Goal: Task Accomplishment & Management: Manage account settings

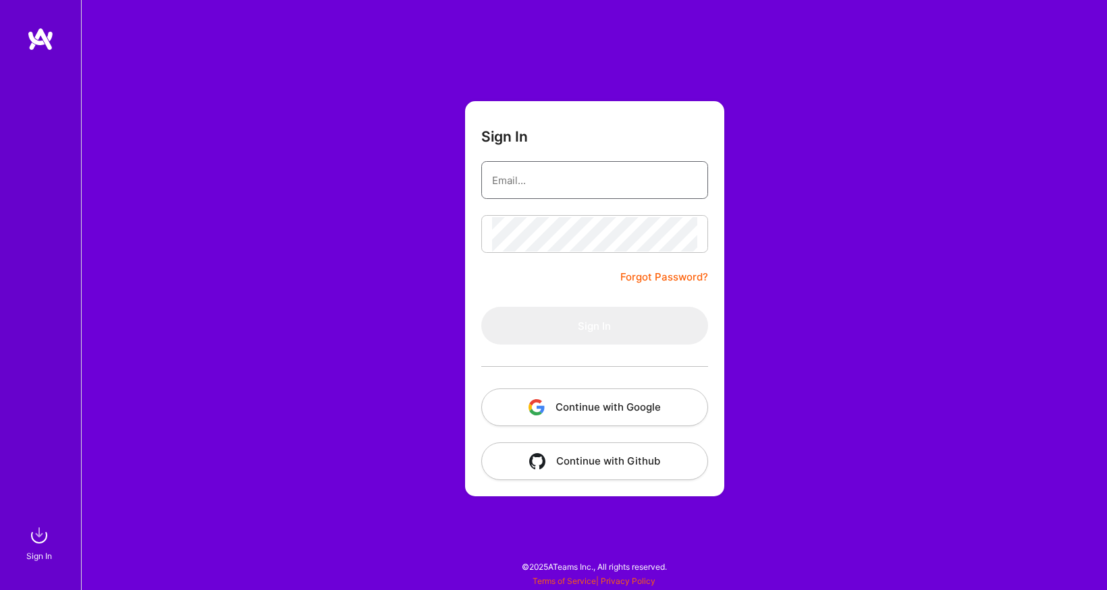
type input "[EMAIL_ADDRESS][DOMAIN_NAME]"
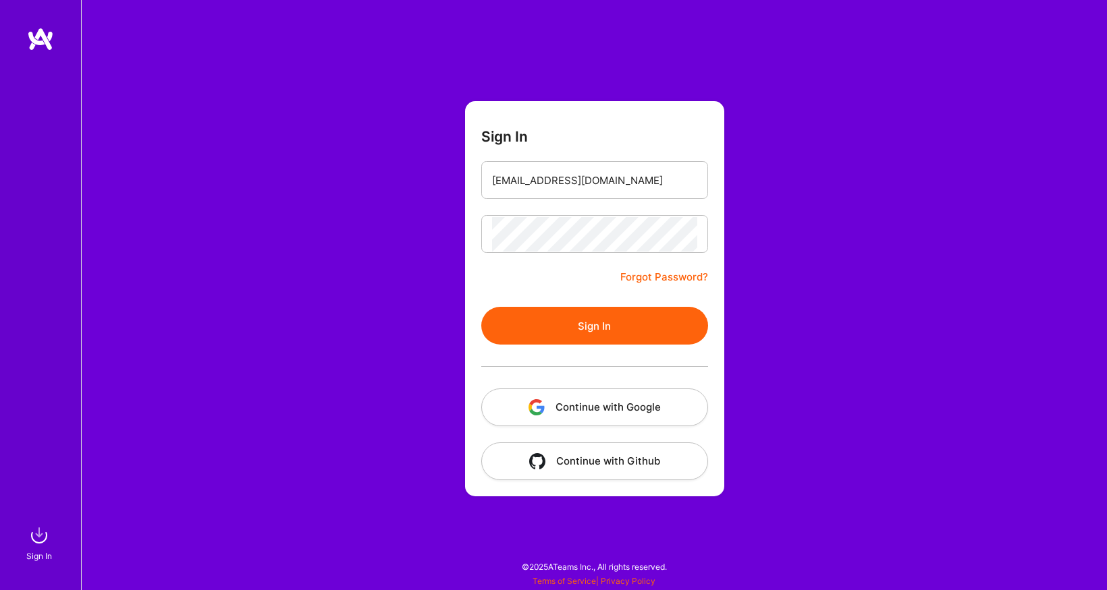
click at [588, 271] on form "Sign In [EMAIL_ADDRESS][DOMAIN_NAME] Forgot Password? Sign In Continue with Goo…" at bounding box center [594, 298] width 259 height 395
click at [586, 318] on button "Sign In" at bounding box center [594, 326] width 227 height 38
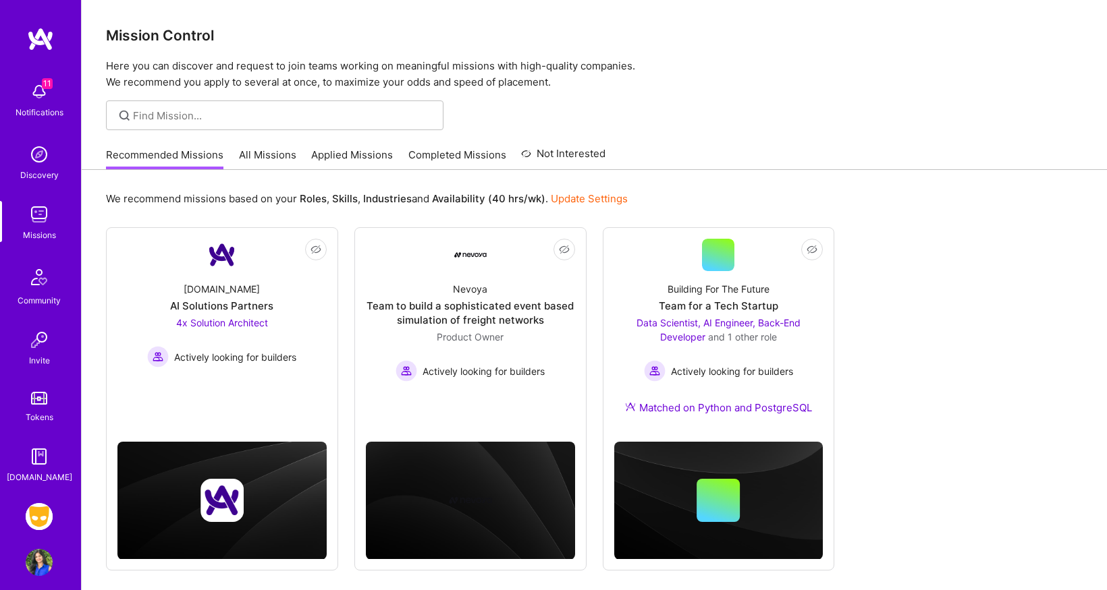
click at [47, 515] on img at bounding box center [39, 516] width 27 height 27
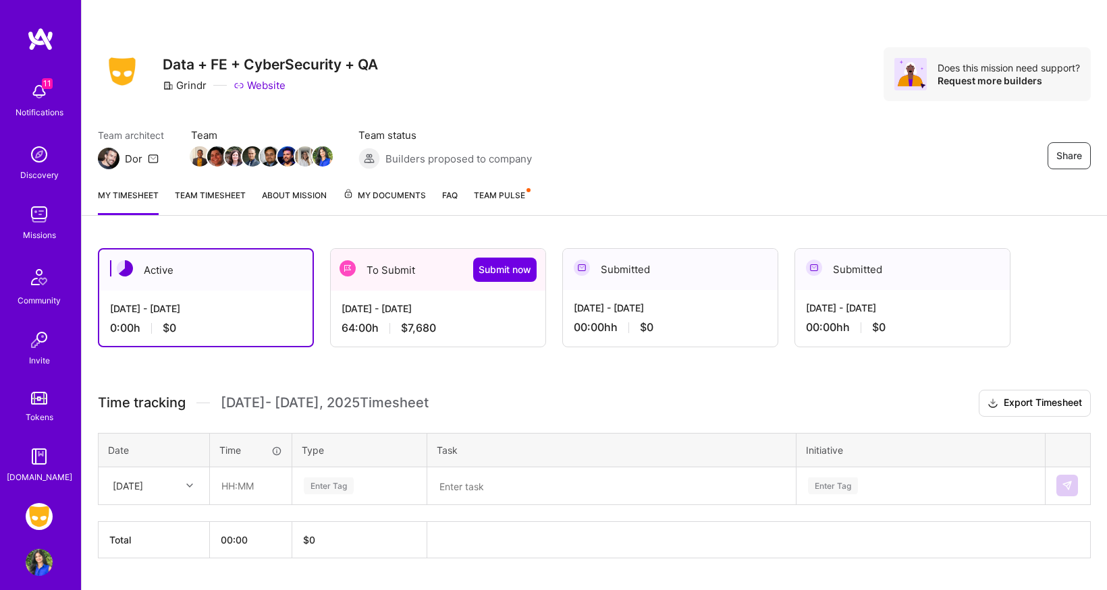
click at [270, 287] on div "Active" at bounding box center [205, 270] width 213 height 41
click at [263, 311] on div "[DATE] - [DATE]" at bounding box center [206, 309] width 192 height 14
click at [187, 489] on icon at bounding box center [189, 486] width 7 height 7
click at [172, 522] on div "[DATE]" at bounding box center [153, 524] width 109 height 25
click at [254, 486] on input "text" at bounding box center [251, 486] width 80 height 36
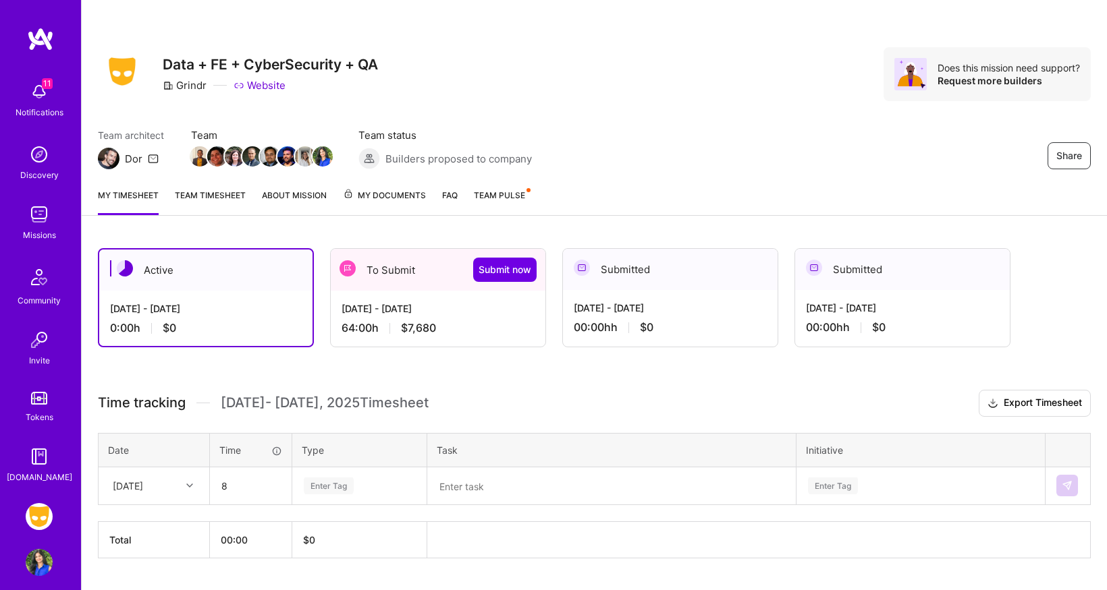
type input "08:00"
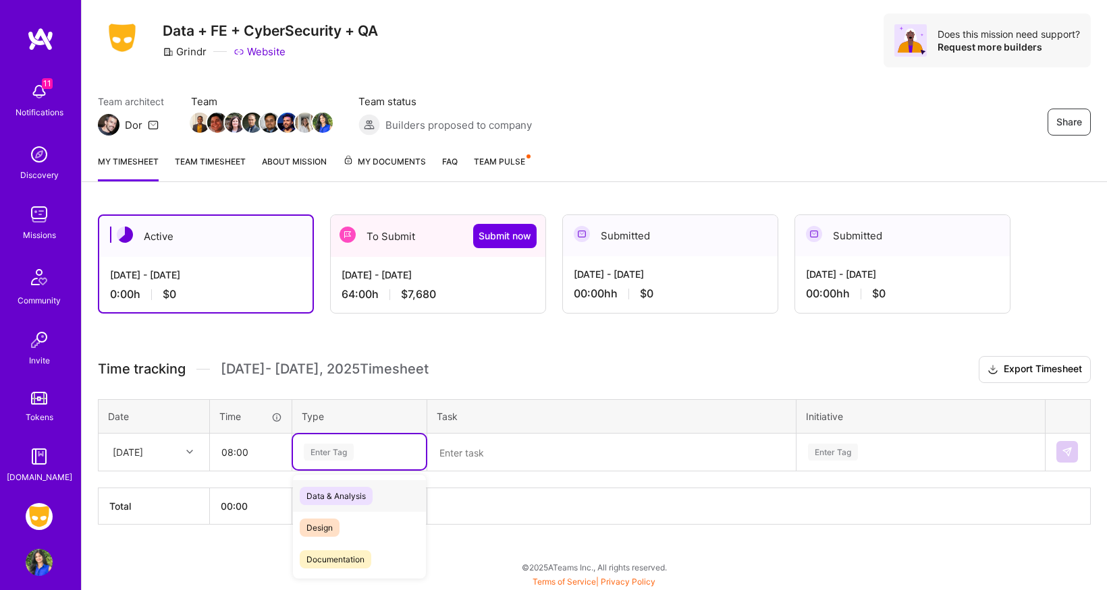
click at [337, 470] on div "option Data & Analysis focused, 0 of 2. 17 results available. Use Up and Down t…" at bounding box center [359, 452] width 133 height 35
click at [333, 499] on span "Data & Analysis" at bounding box center [336, 496] width 73 height 18
click at [456, 461] on textarea at bounding box center [612, 452] width 366 height 35
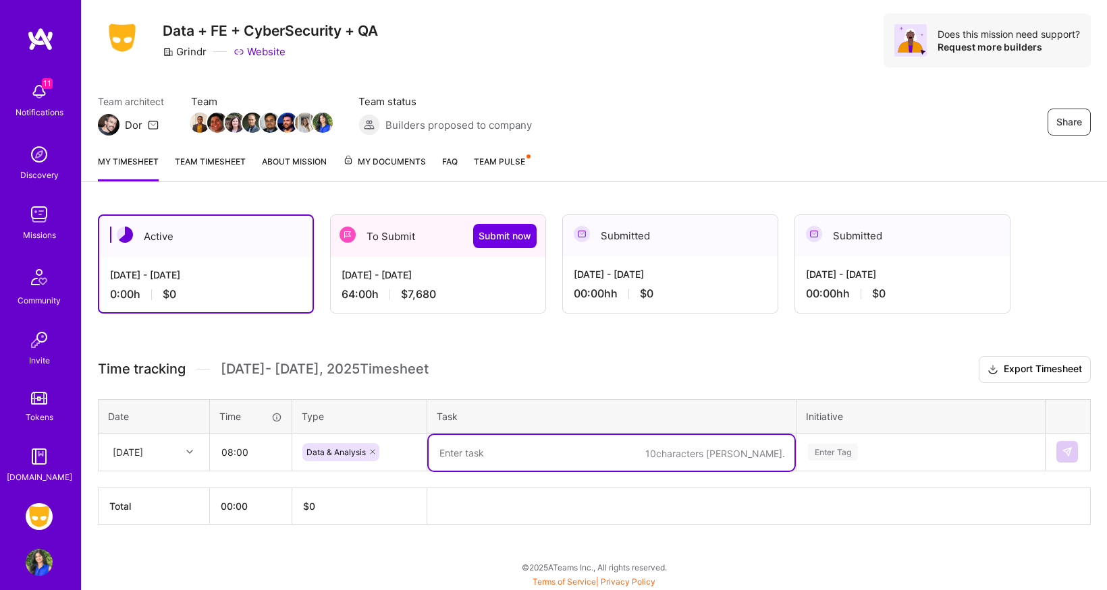
paste textarea "dim_profile_location_latest.view.lkml"
type textarea "dim_profile_location_latest.view.lkml"
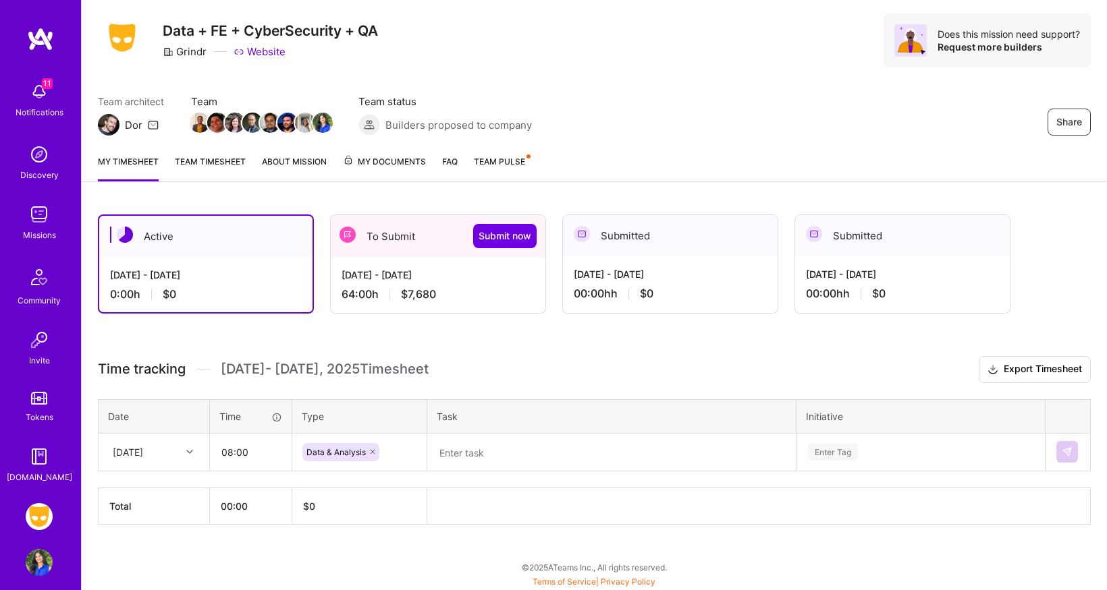
click at [484, 273] on div "[DATE] - [DATE]" at bounding box center [437, 275] width 193 height 14
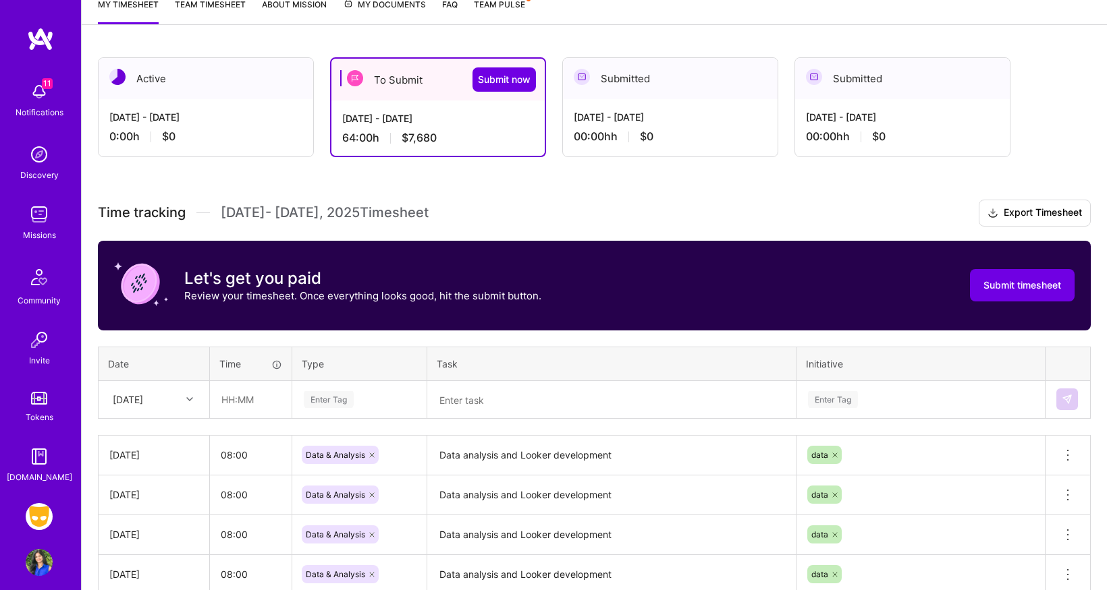
scroll to position [0, 0]
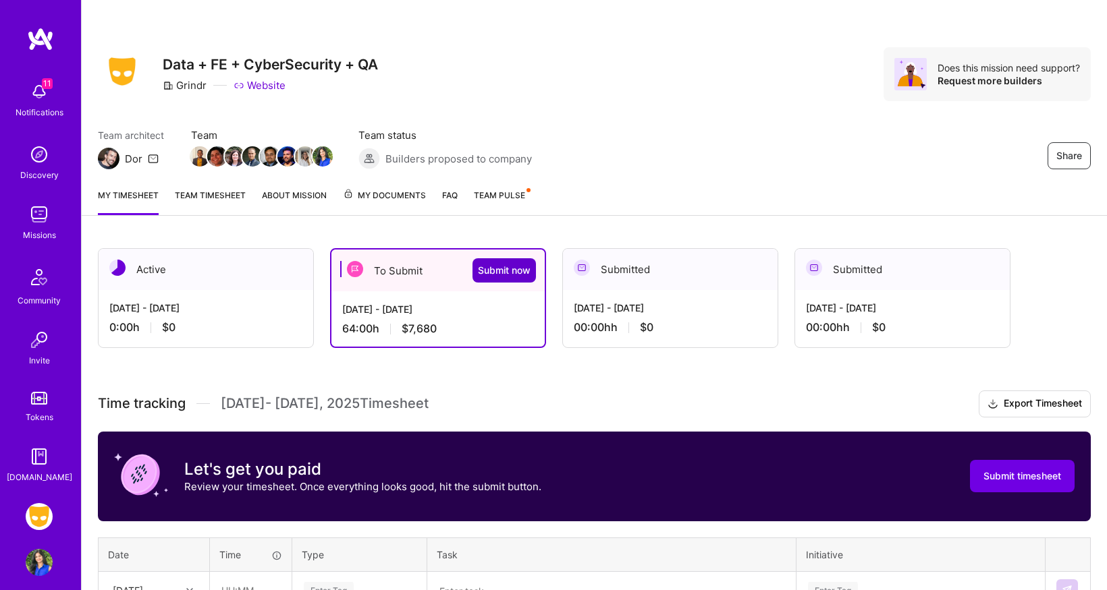
click at [514, 277] on button "Submit now" at bounding box center [503, 270] width 63 height 24
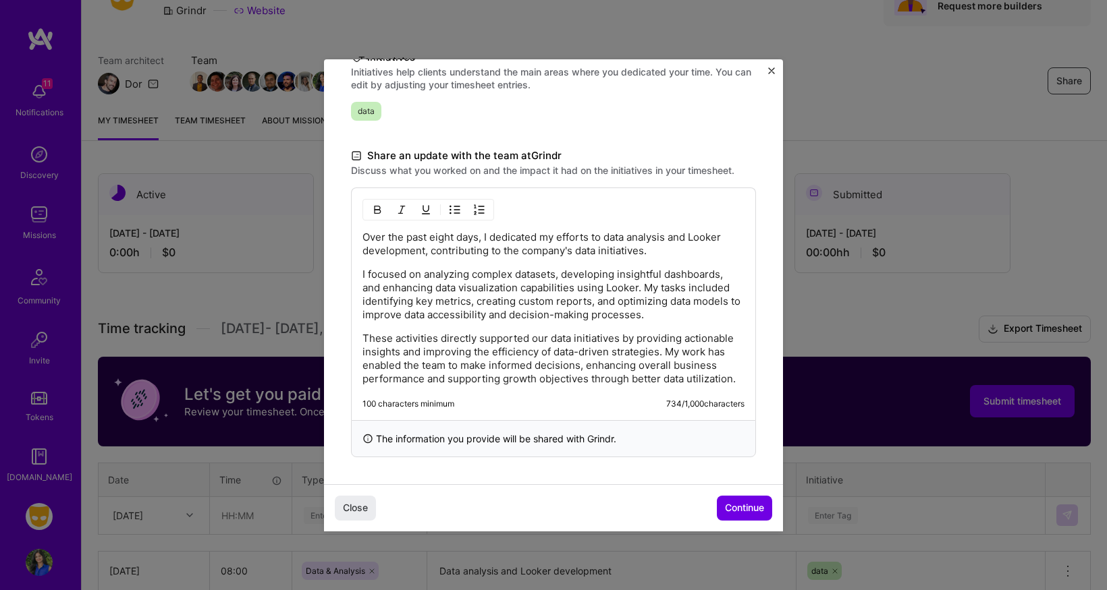
scroll to position [76, 0]
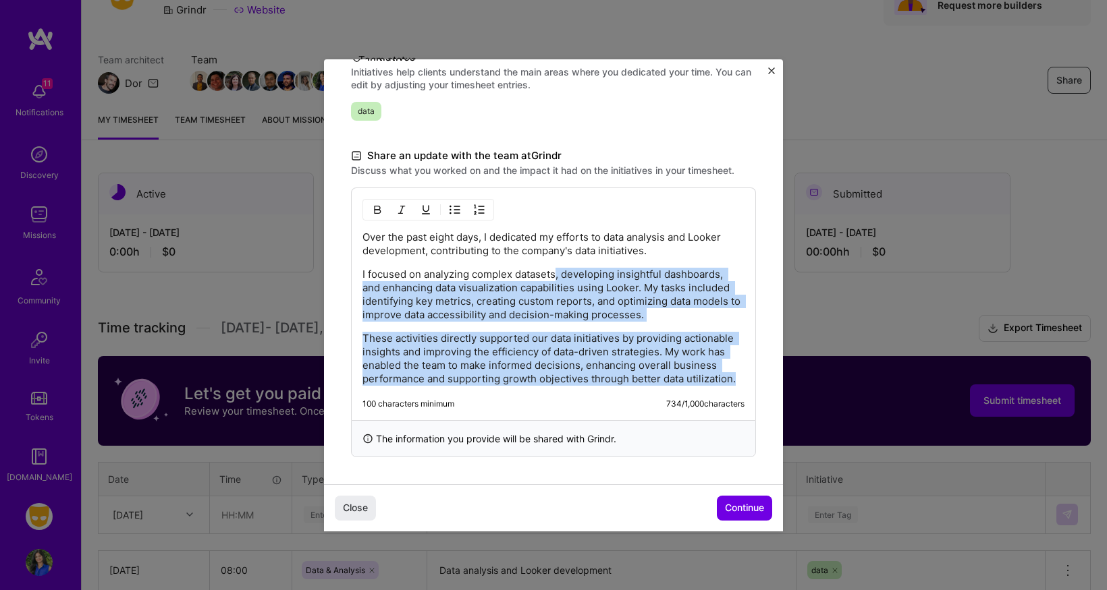
drag, startPoint x: 557, startPoint y: 277, endPoint x: 646, endPoint y: 408, distance: 158.0
click at [646, 408] on div "Over the past eight days, I dedicated my efforts to data analysis and Looker de…" at bounding box center [553, 304] width 405 height 233
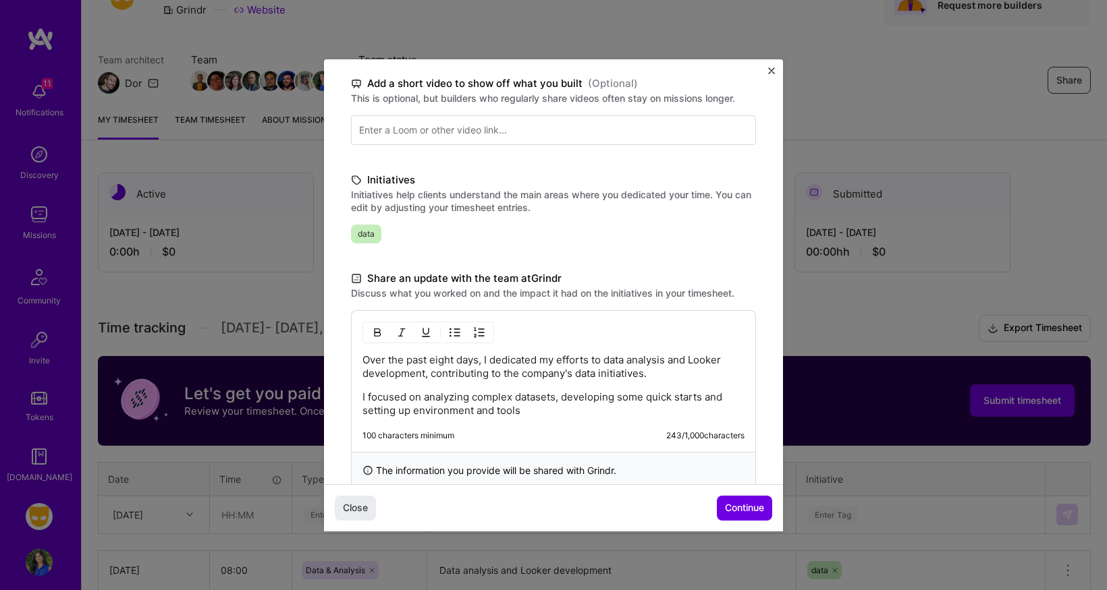
scroll to position [241, 0]
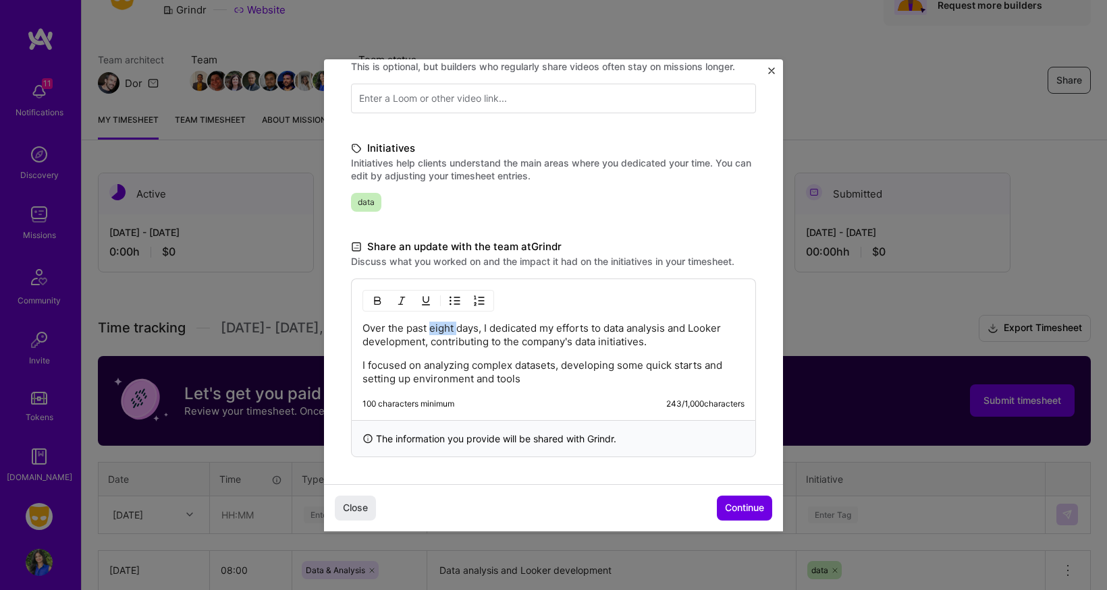
drag, startPoint x: 458, startPoint y: 328, endPoint x: 431, endPoint y: 328, distance: 27.0
click at [431, 328] on p "Over the past eight days, I dedicated my efforts to data analysis and Looker de…" at bounding box center [553, 335] width 382 height 27
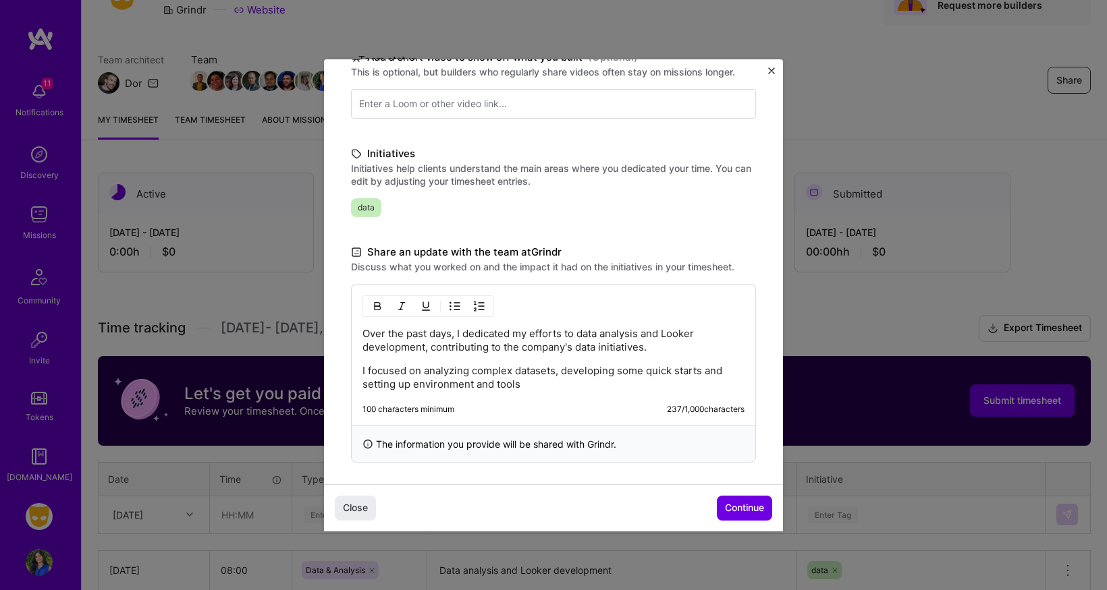
click at [532, 385] on p "I focused on analyzing complex datasets, developing some quick starts and setti…" at bounding box center [553, 377] width 382 height 27
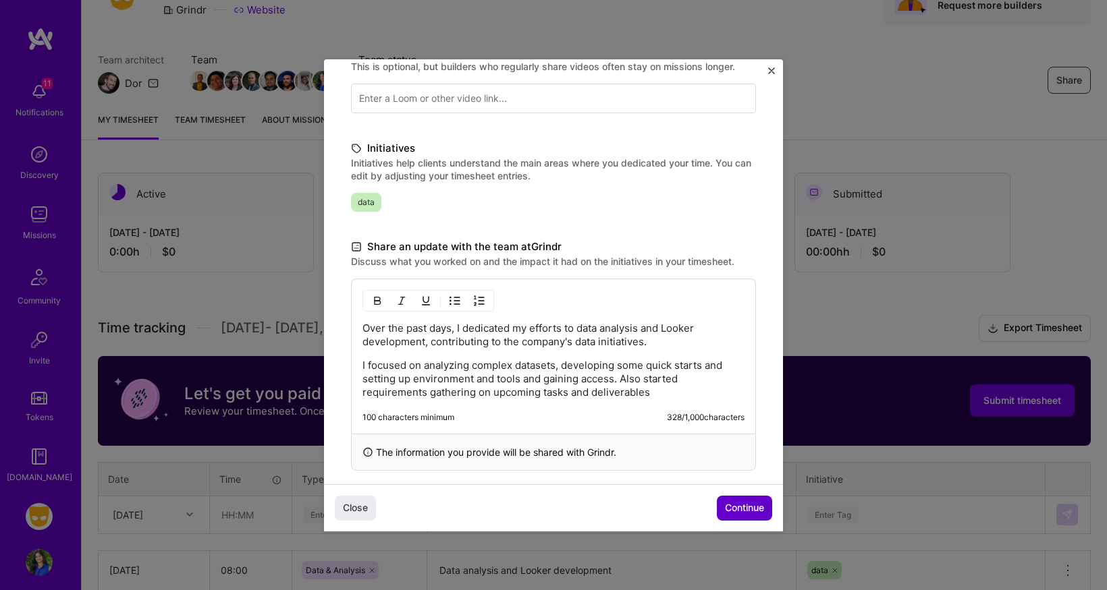
click at [741, 505] on span "Continue" at bounding box center [744, 507] width 39 height 13
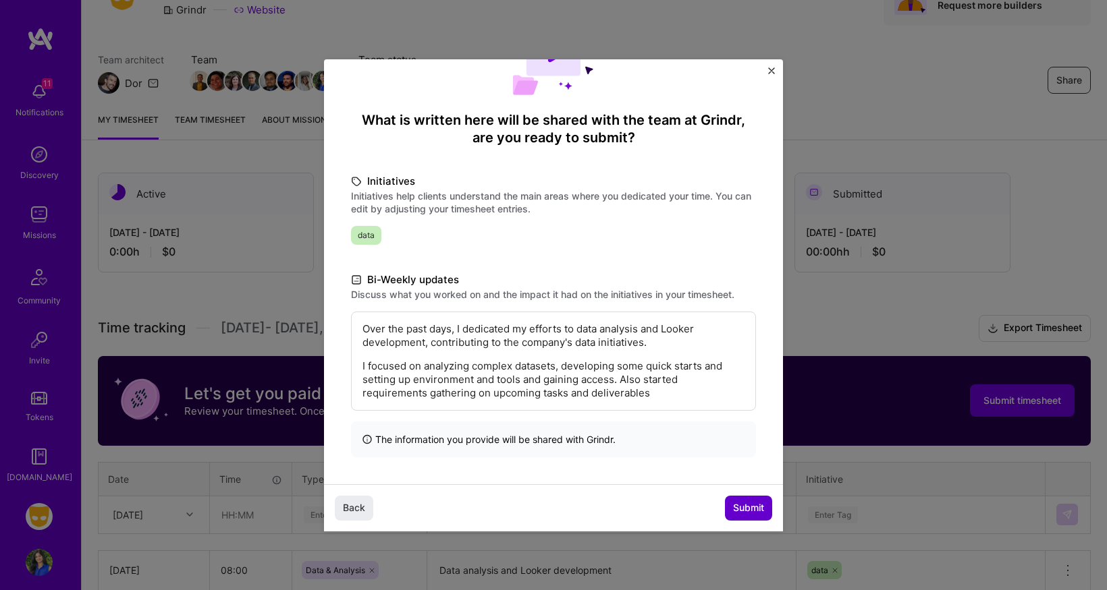
click at [744, 515] on span "Submit" at bounding box center [748, 507] width 31 height 13
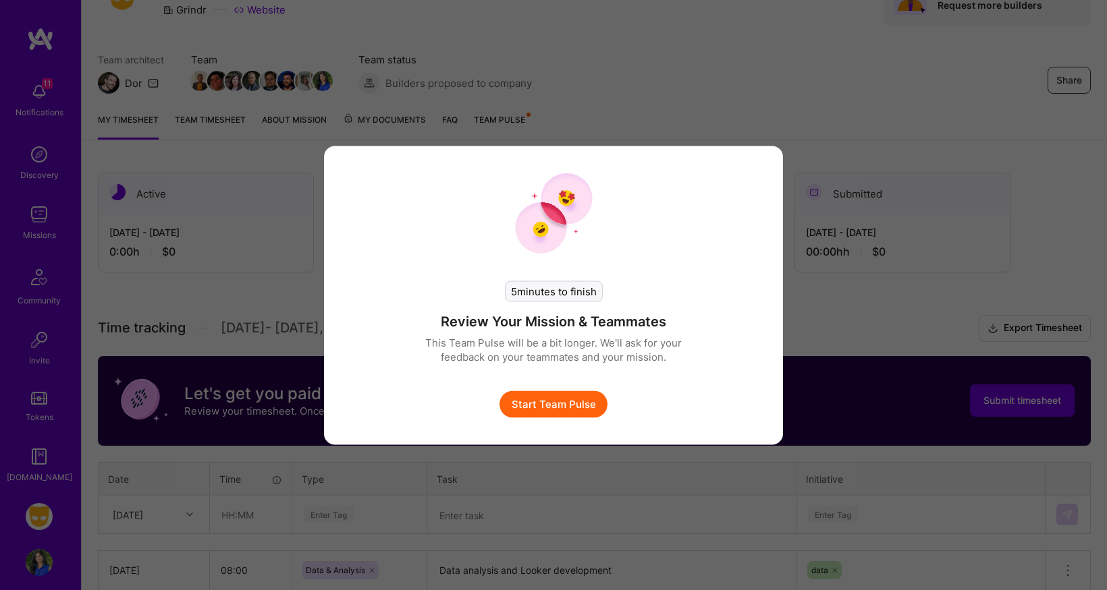
click at [821, 373] on div "5 minutes to finish Review Your Mission & Teammates This Team Pulse will be a b…" at bounding box center [553, 295] width 1107 height 590
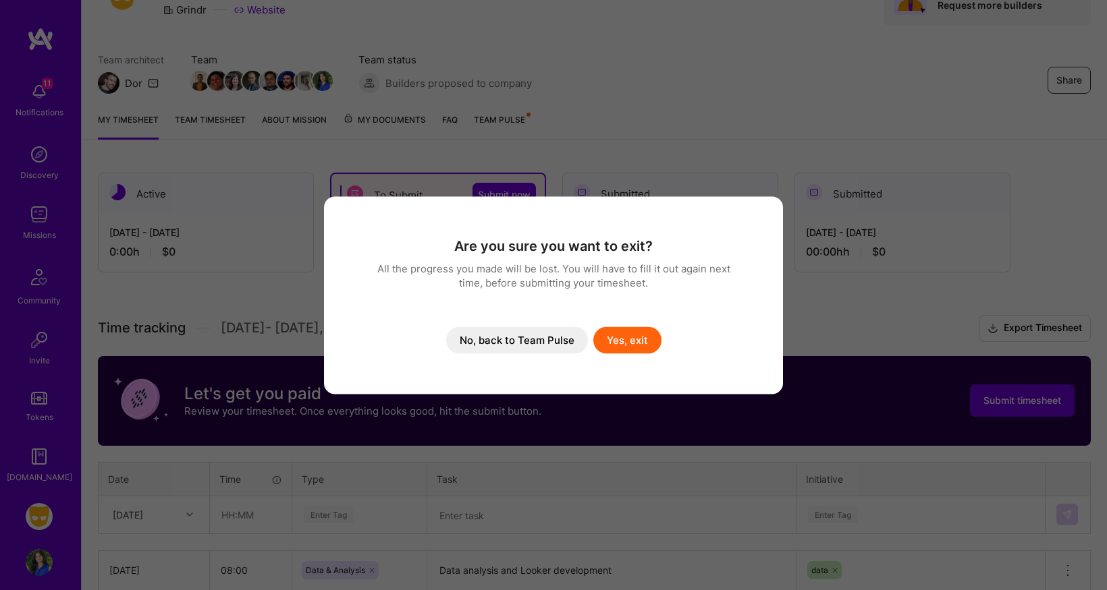
click at [634, 347] on button "Yes, exit" at bounding box center [627, 340] width 68 height 27
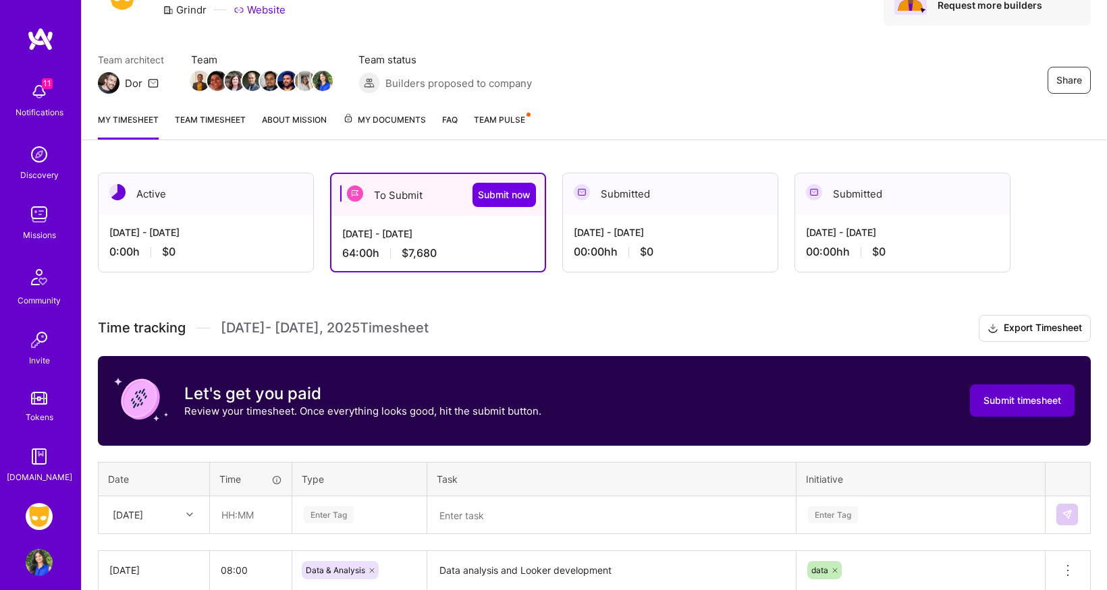
click at [1014, 401] on span "Submit timesheet" at bounding box center [1022, 400] width 78 height 13
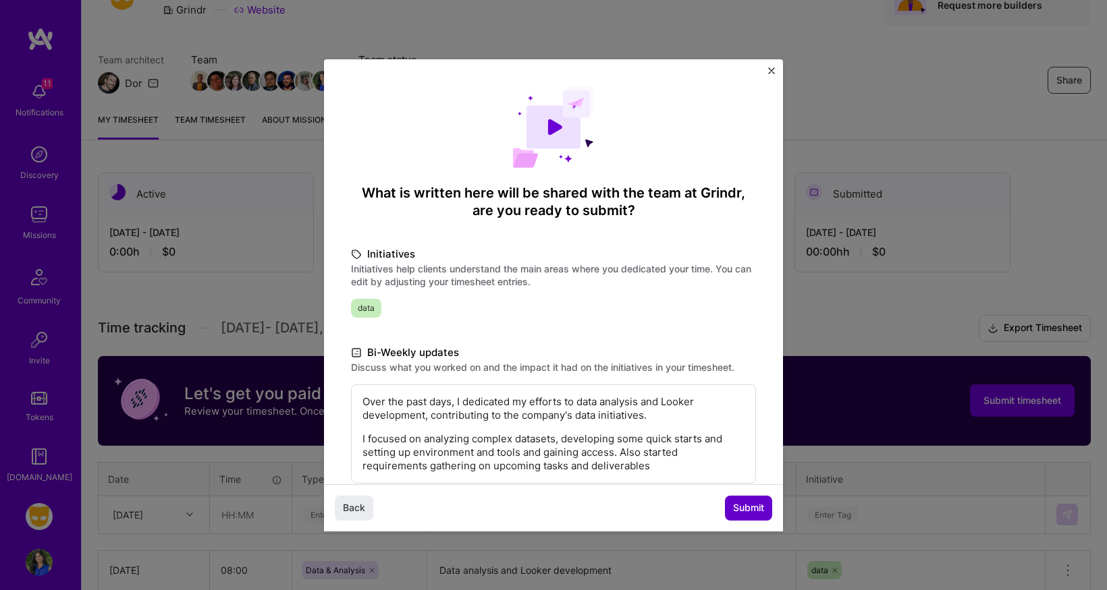
click at [737, 511] on span "Submit" at bounding box center [748, 507] width 31 height 13
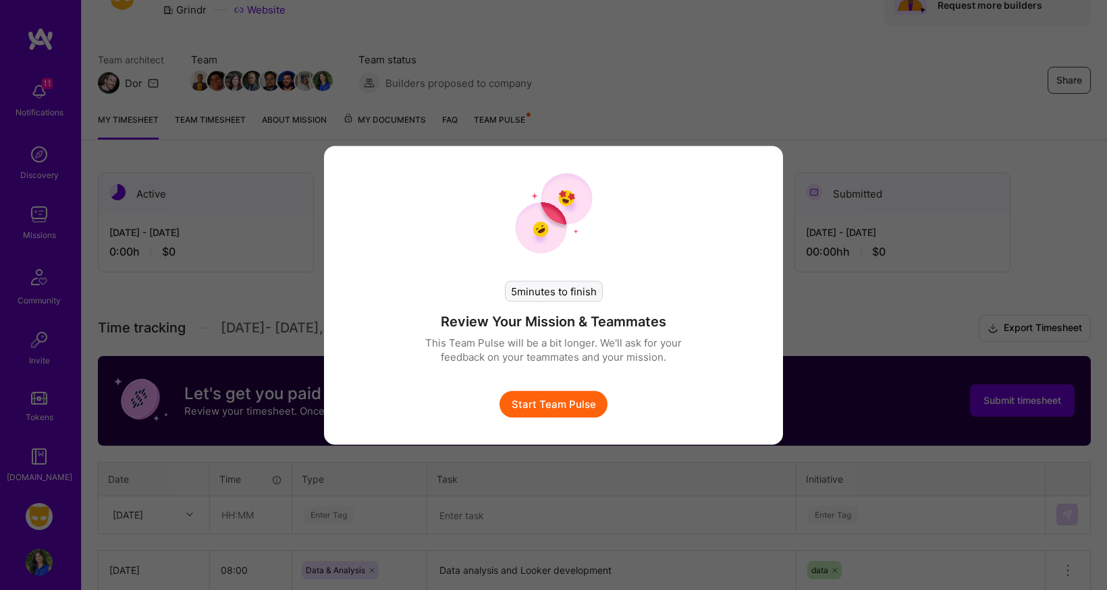
click at [563, 403] on button "Start Team Pulse" at bounding box center [553, 404] width 108 height 27
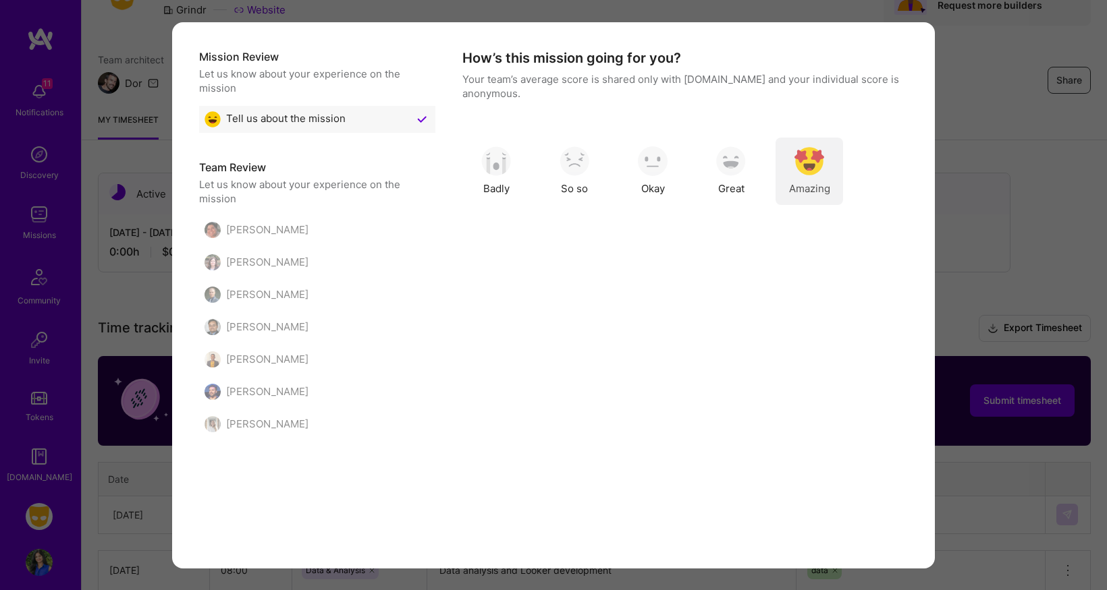
click at [802, 174] on img "modal" at bounding box center [809, 161] width 30 height 30
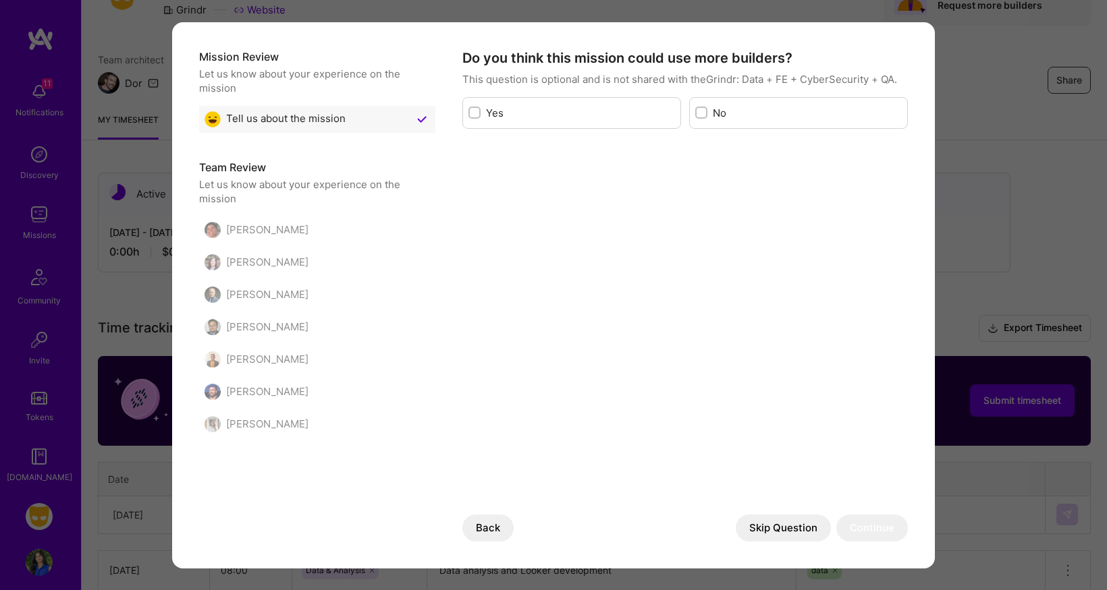
click at [779, 524] on button "Skip Question" at bounding box center [783, 528] width 95 height 27
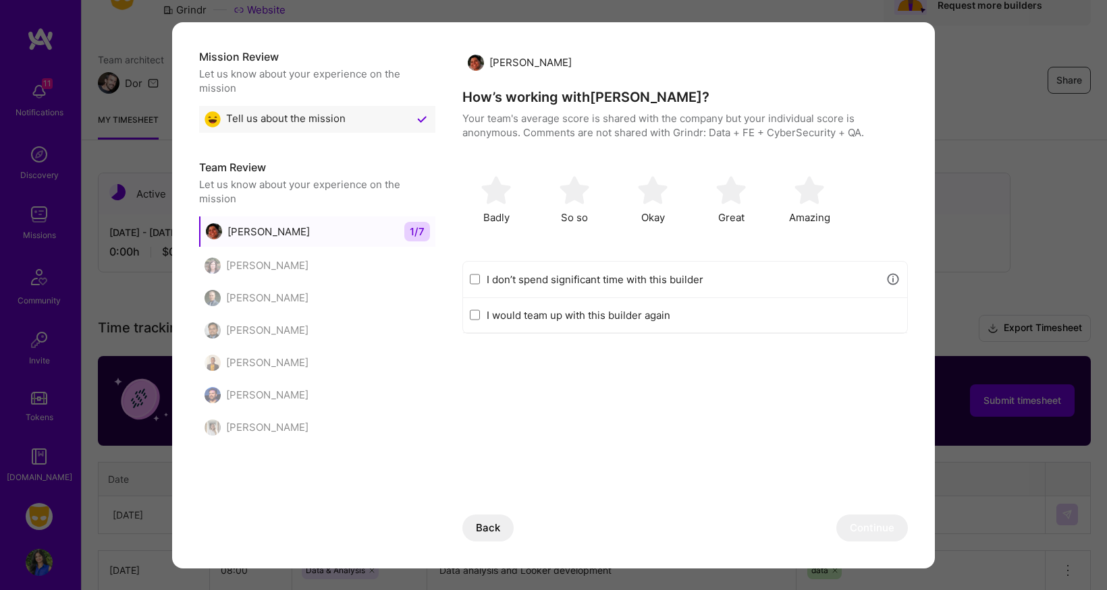
click at [566, 273] on label "I don’t spend significant time with this builder" at bounding box center [683, 280] width 392 height 14
click at [480, 274] on input "I don’t spend significant time with this builder" at bounding box center [475, 279] width 10 height 11
click at [854, 536] on button "Continue" at bounding box center [872, 528] width 72 height 27
click at [470, 281] on input "I don’t spend significant time with this builder" at bounding box center [475, 279] width 10 height 11
click at [880, 526] on button "Continue" at bounding box center [872, 528] width 72 height 27
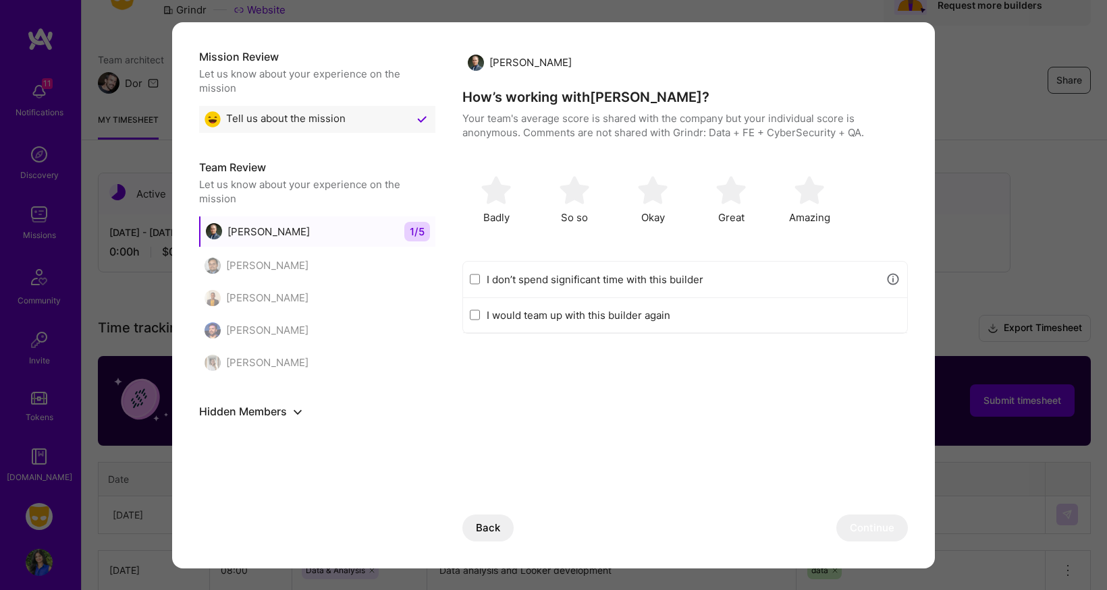
click at [474, 279] on input "I don’t spend significant time with this builder" at bounding box center [475, 279] width 10 height 11
click at [863, 534] on button "Continue" at bounding box center [872, 528] width 72 height 27
click at [469, 281] on div "I don’t spend significant time with this builder" at bounding box center [685, 280] width 444 height 36
click at [476, 279] on input "I don’t spend significant time with this builder" at bounding box center [475, 279] width 10 height 11
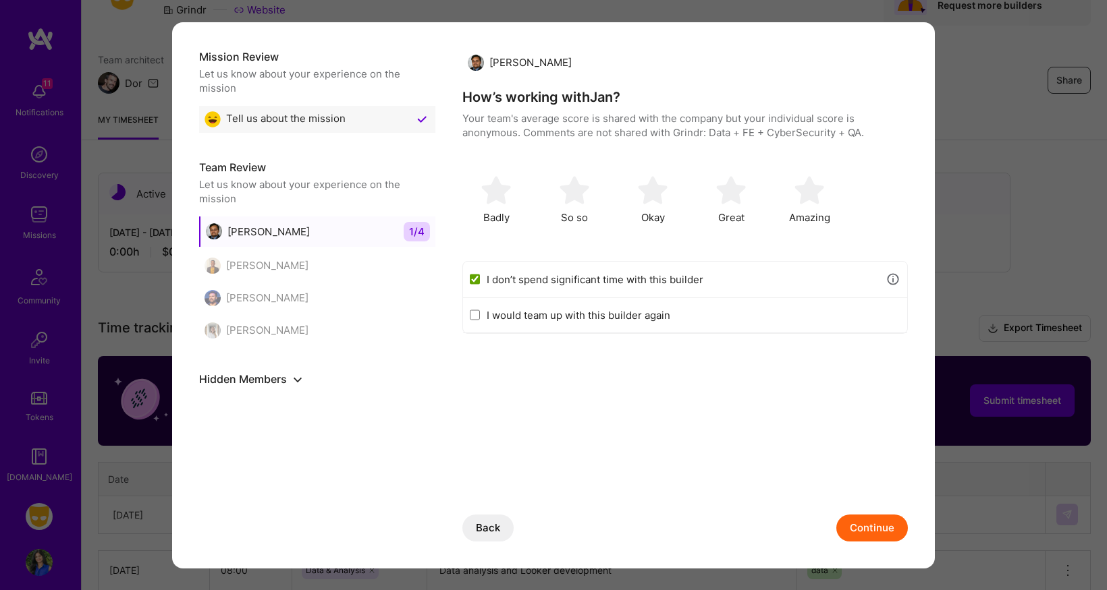
click at [875, 532] on button "Continue" at bounding box center [872, 528] width 72 height 27
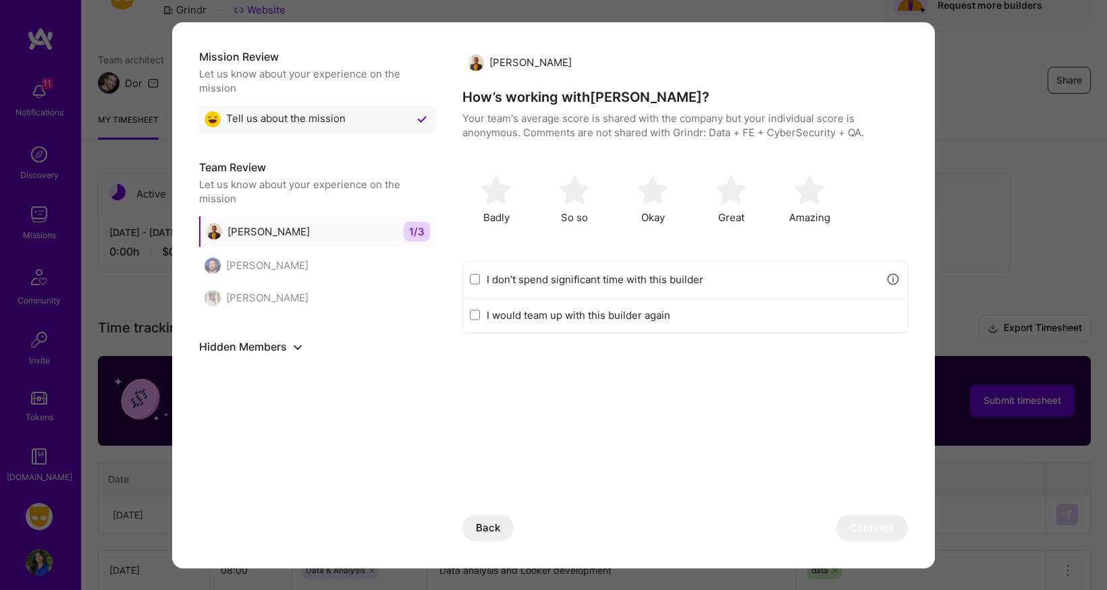
click at [472, 277] on input "I don’t spend significant time with this builder" at bounding box center [475, 279] width 10 height 11
click at [881, 528] on button "Continue" at bounding box center [872, 528] width 72 height 27
click at [473, 285] on div "I don’t spend significant time with this builder" at bounding box center [685, 280] width 444 height 36
click at [474, 278] on input "I don’t spend significant time with this builder" at bounding box center [475, 279] width 10 height 11
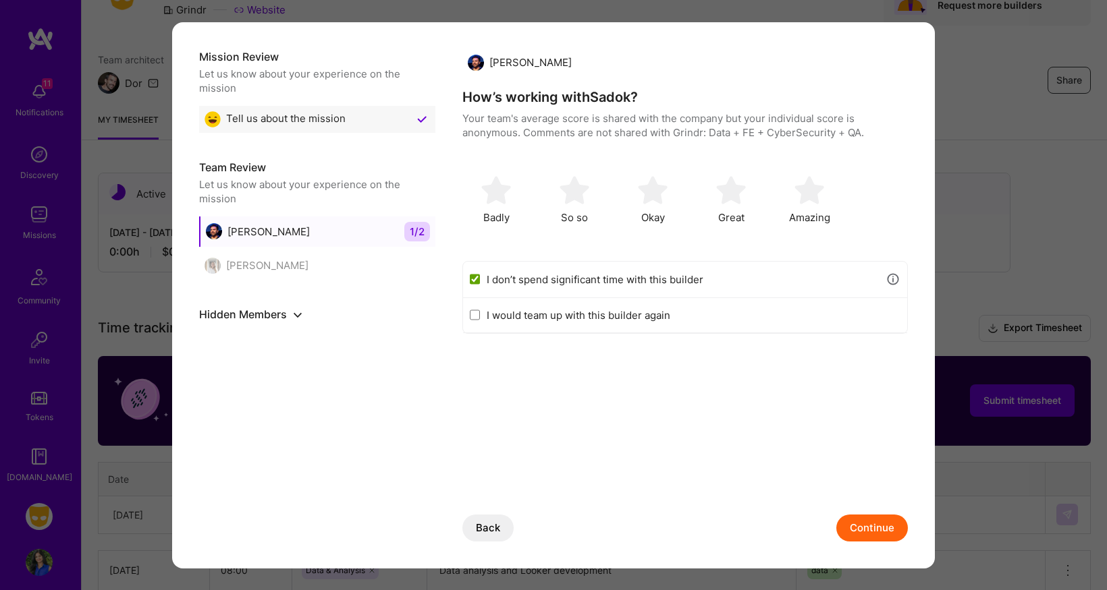
click at [869, 531] on button "Continue" at bounding box center [872, 528] width 72 height 27
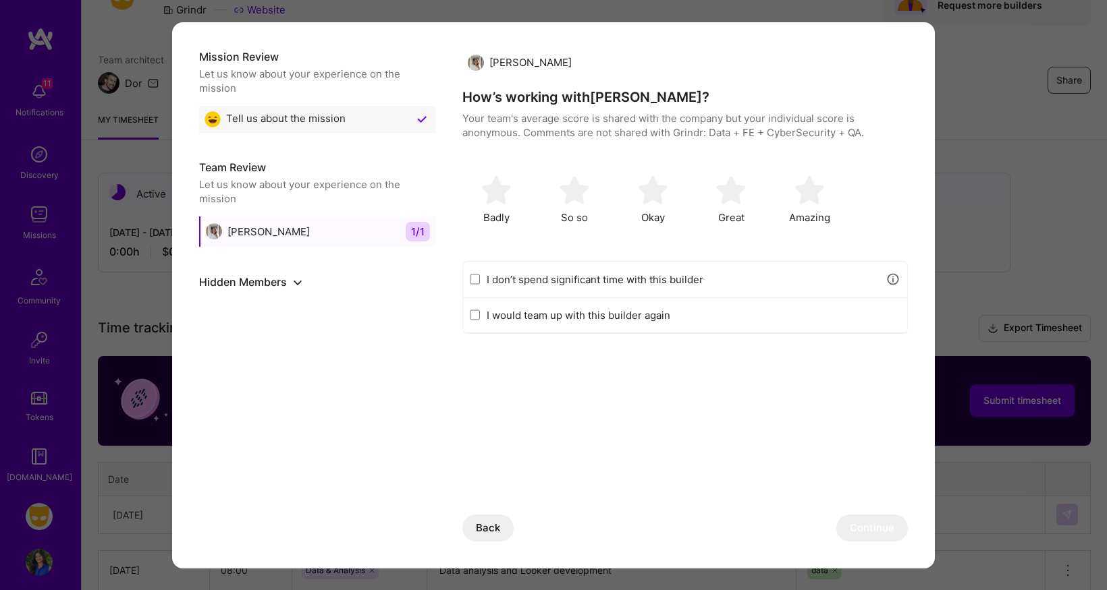
click at [475, 281] on input "I don’t spend significant time with this builder" at bounding box center [475, 279] width 10 height 11
checkbox input "true"
click at [877, 528] on button "Continue" at bounding box center [872, 528] width 72 height 27
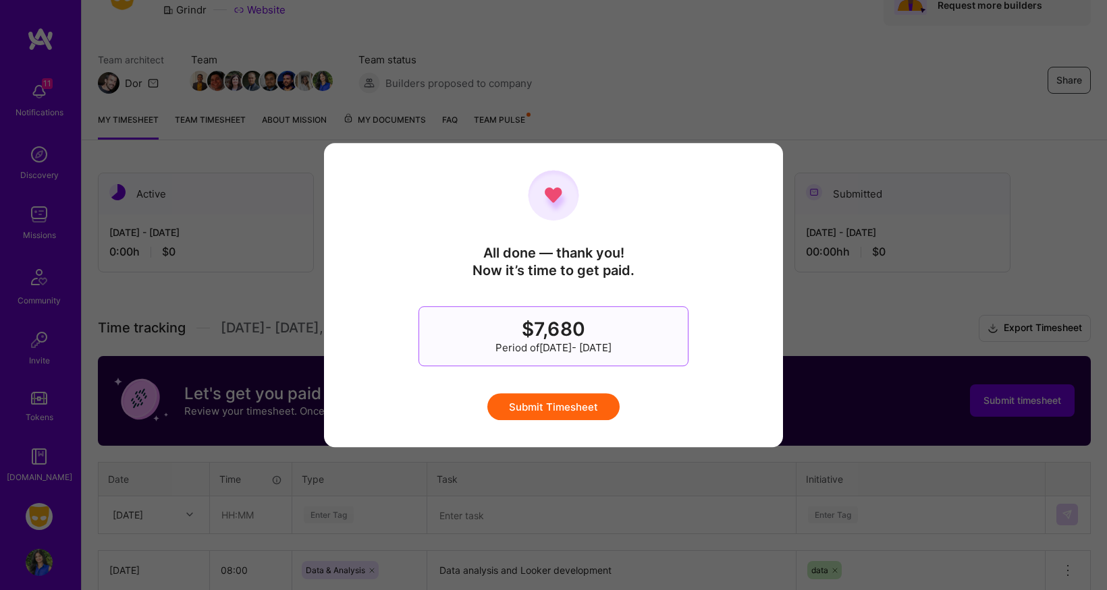
click at [545, 409] on button "Submit Timesheet" at bounding box center [553, 406] width 132 height 27
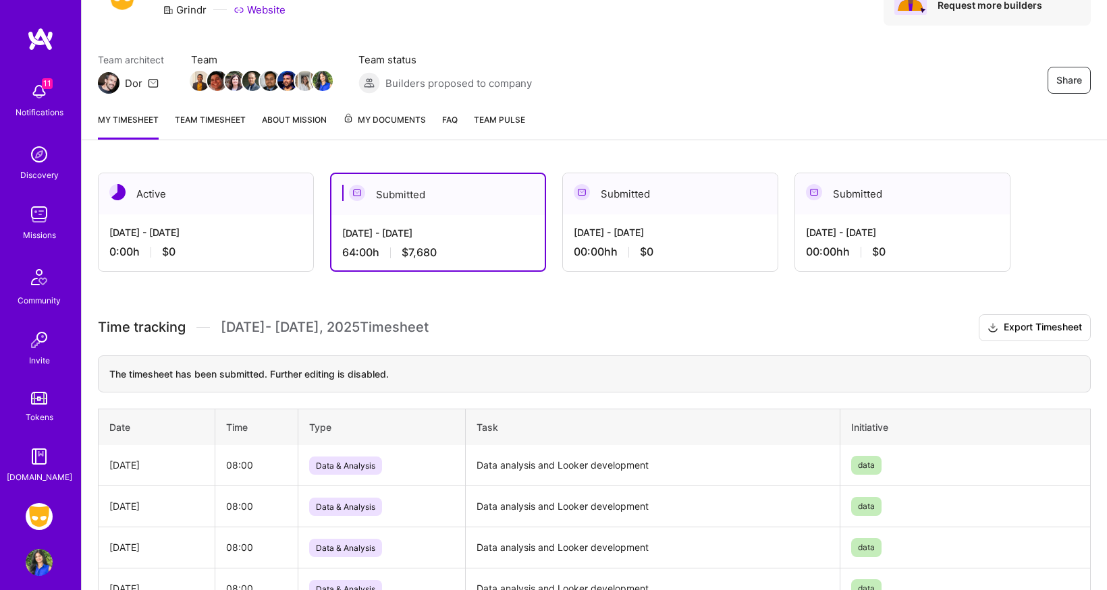
click at [235, 237] on div "[DATE] - [DATE]" at bounding box center [205, 232] width 193 height 14
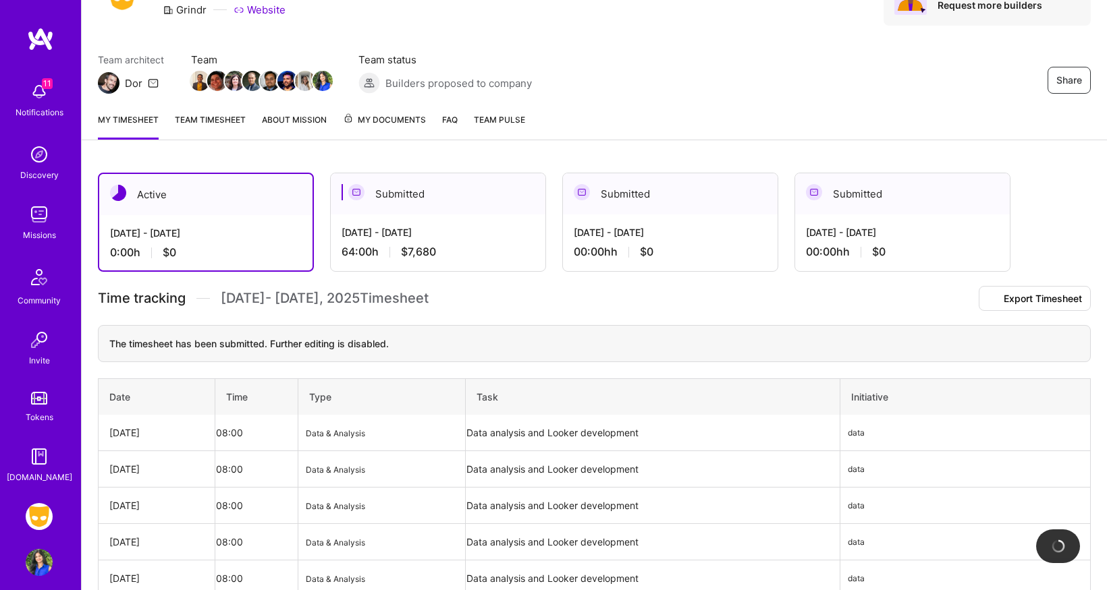
scroll to position [34, 0]
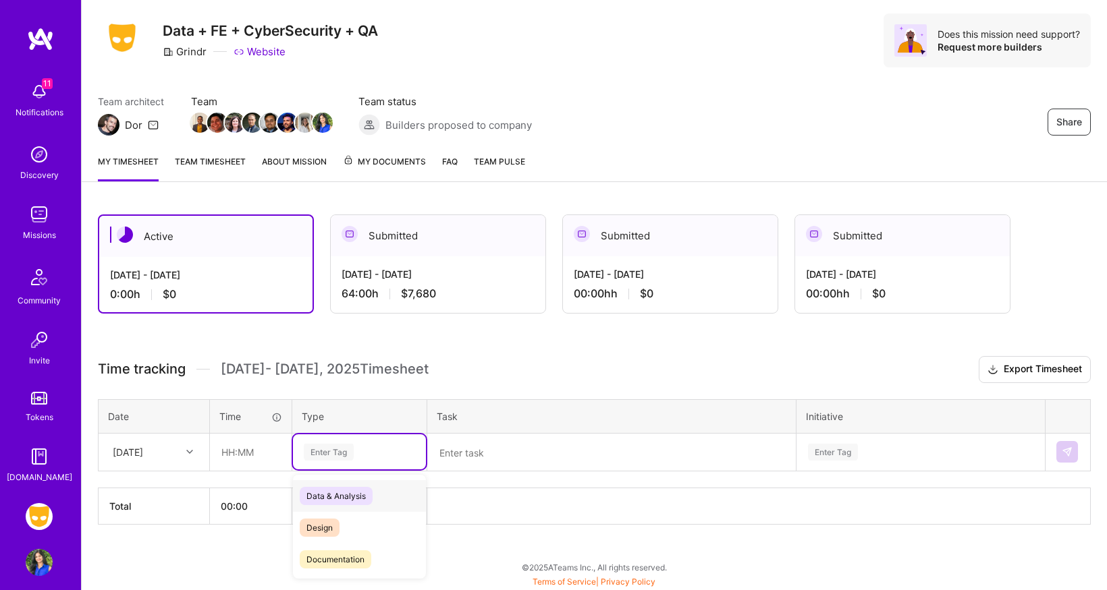
click at [337, 453] on div "Enter Tag" at bounding box center [329, 452] width 50 height 21
click at [330, 500] on span "Data & Analysis" at bounding box center [336, 496] width 73 height 18
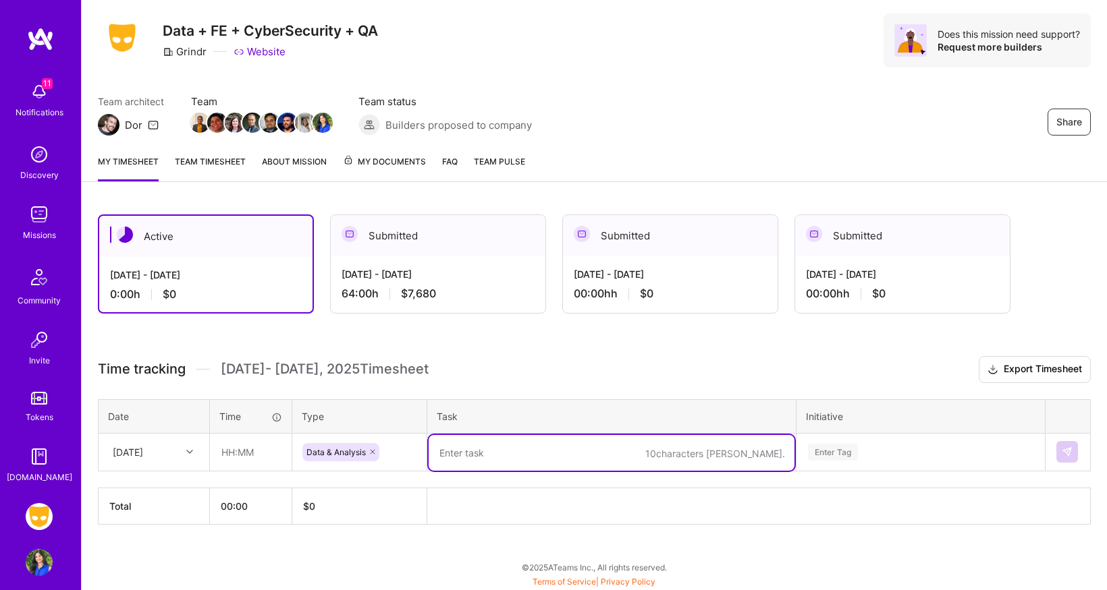
click at [538, 447] on textarea at bounding box center [612, 453] width 366 height 36
type textarea "Looker development"
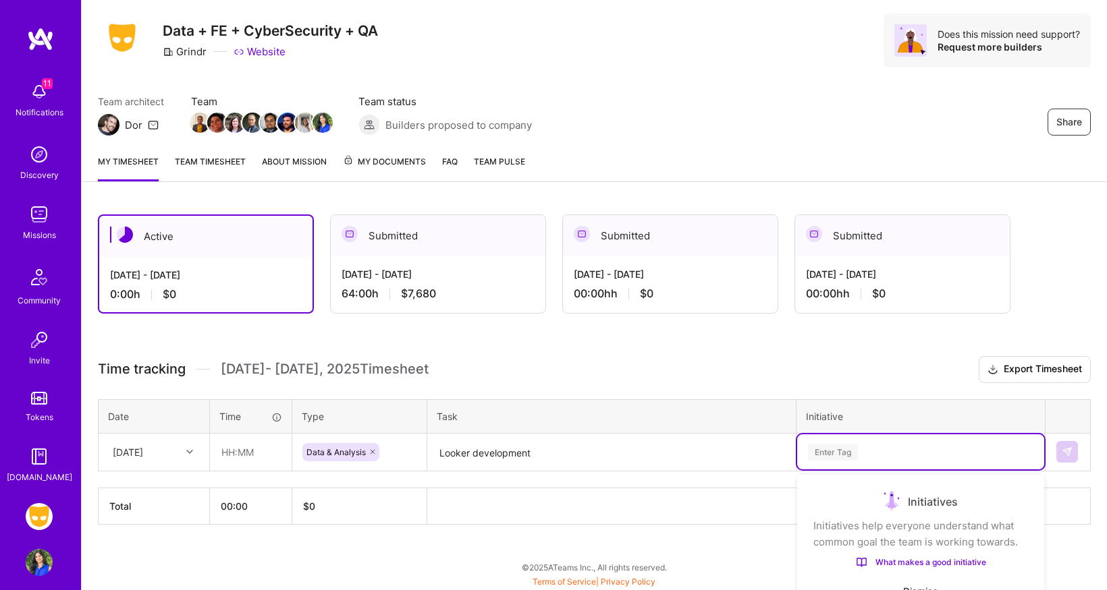
scroll to position [194, 0]
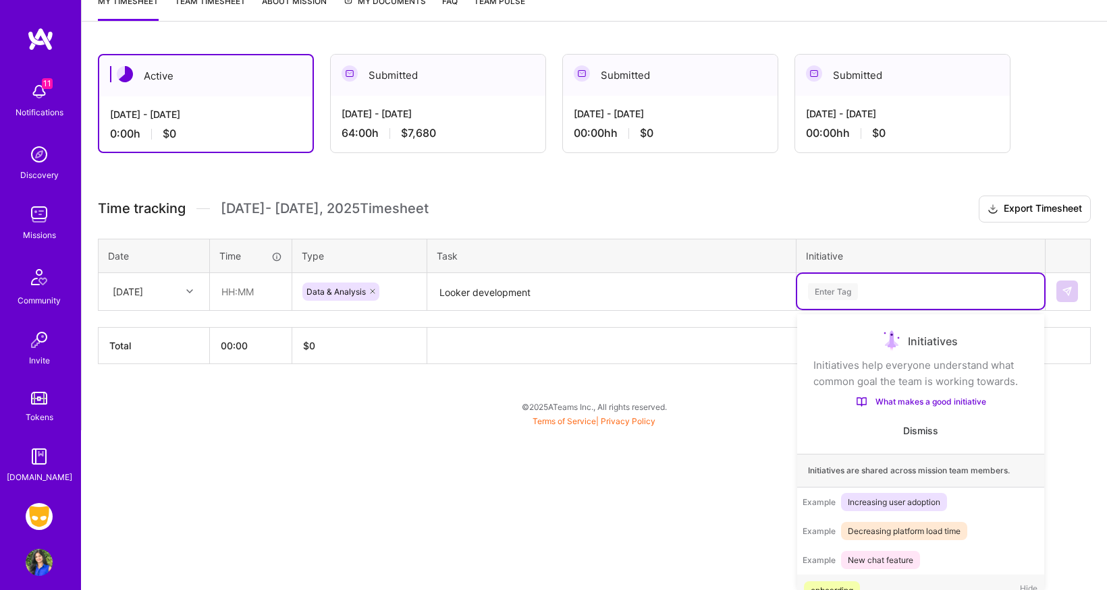
click at [815, 309] on div "option onboarding focused, 1 of 59. 59 results available. Use Up and Down to ch…" at bounding box center [920, 291] width 247 height 35
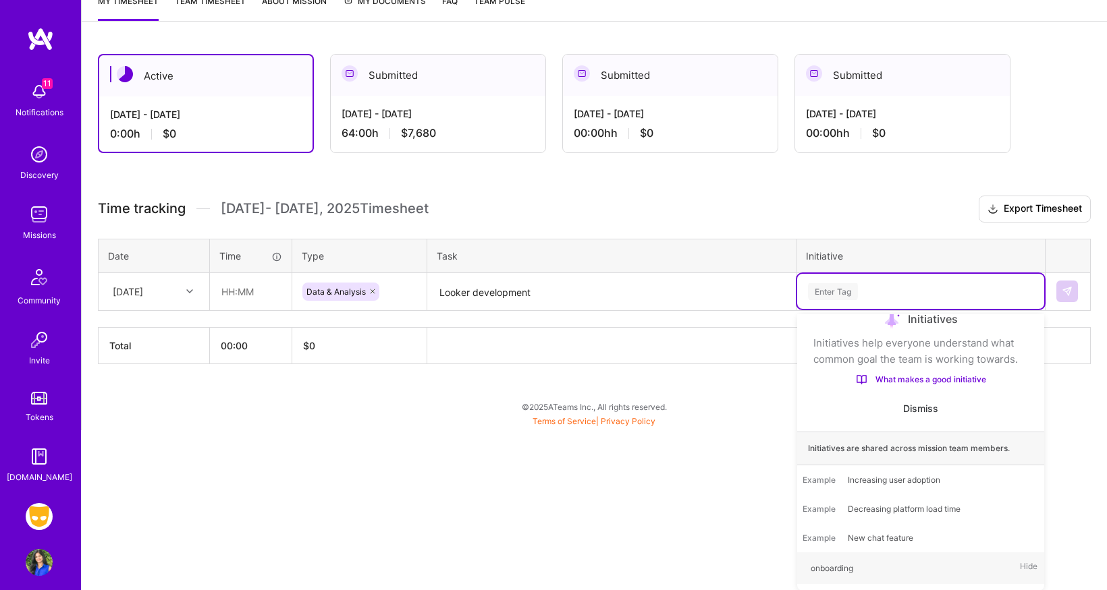
scroll to position [34, 0]
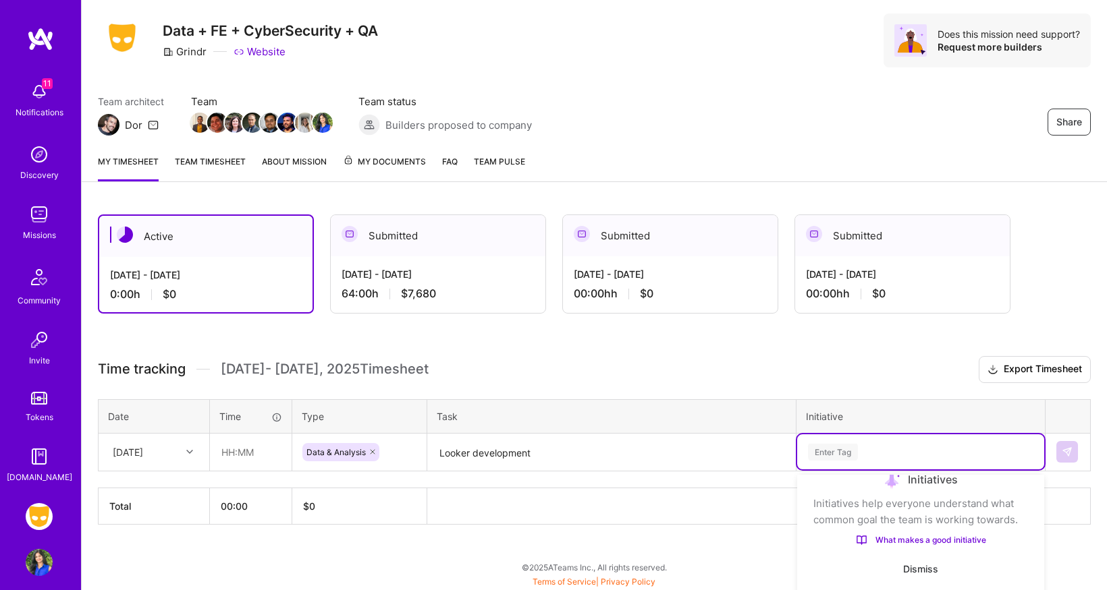
click at [738, 471] on html "11 11 Notifications Discovery Missions Community Invite Tokens [DOMAIN_NAME] Gr…" at bounding box center [553, 275] width 1107 height 618
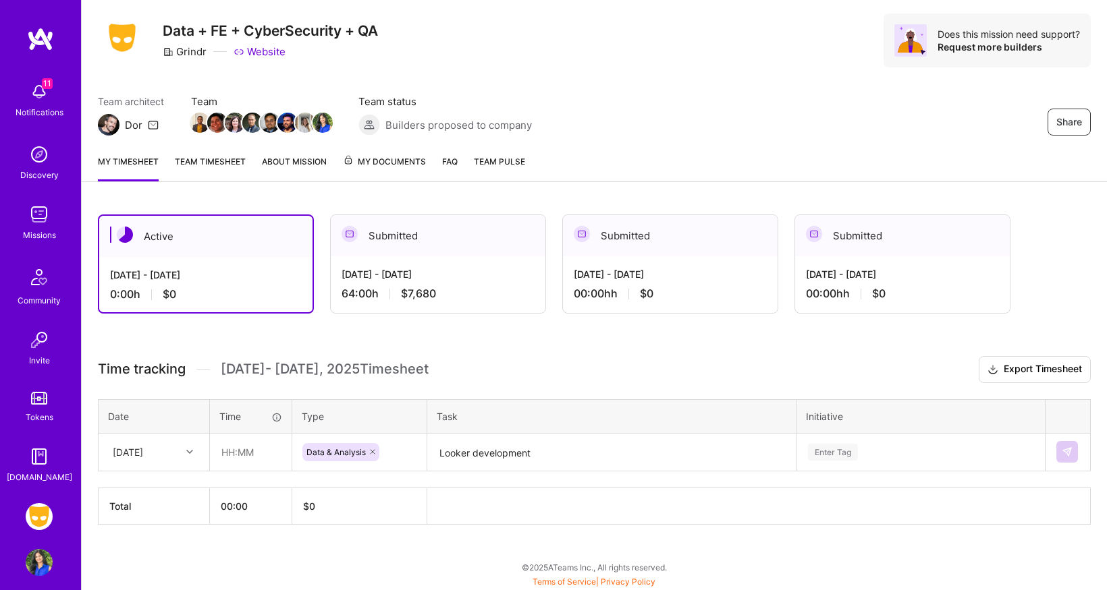
scroll to position [194, 0]
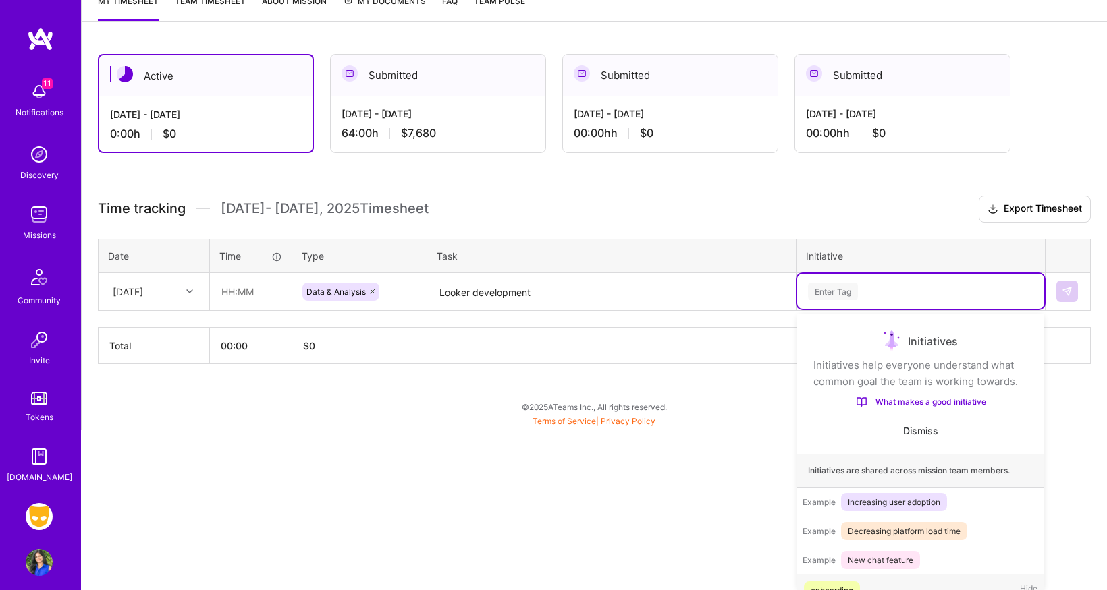
click at [838, 309] on div "option onboarding focused, 1 of 59. 59 results available. Use Up and Down to ch…" at bounding box center [920, 291] width 247 height 35
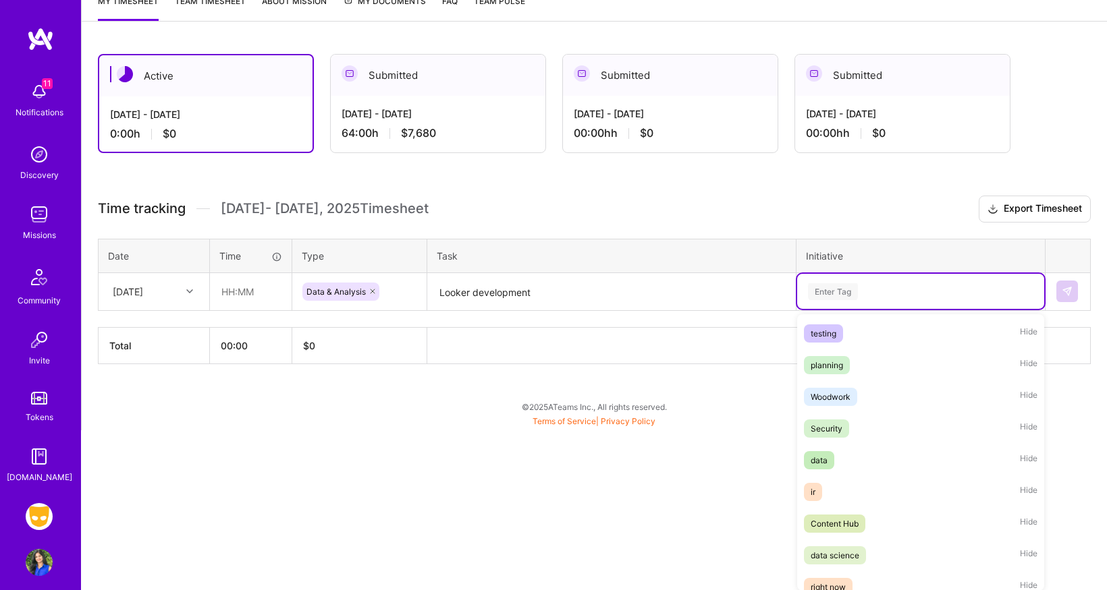
scroll to position [627, 0]
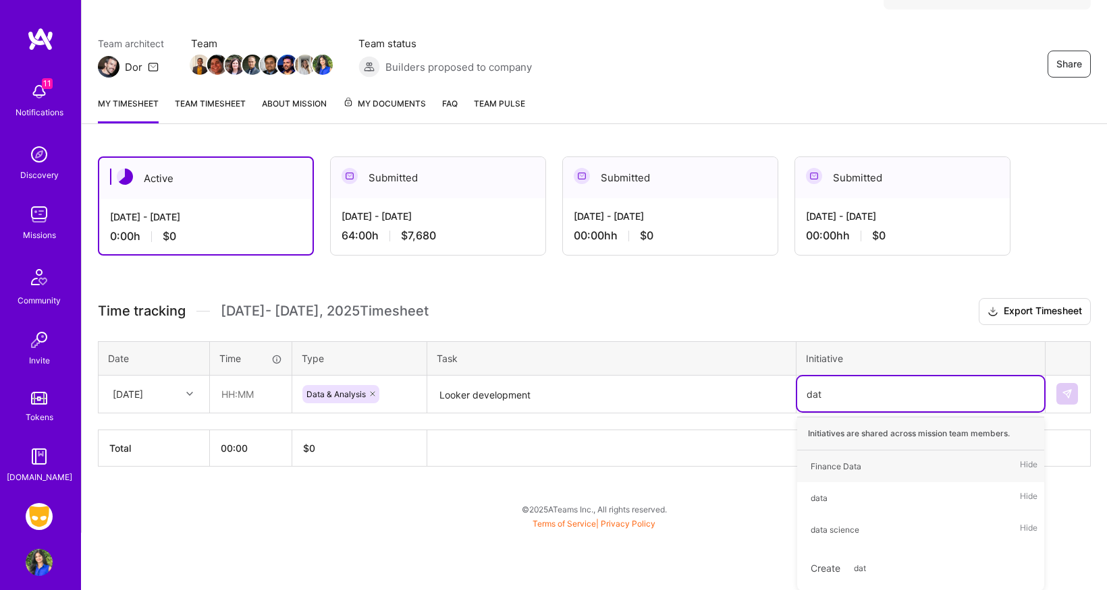
type input "data"
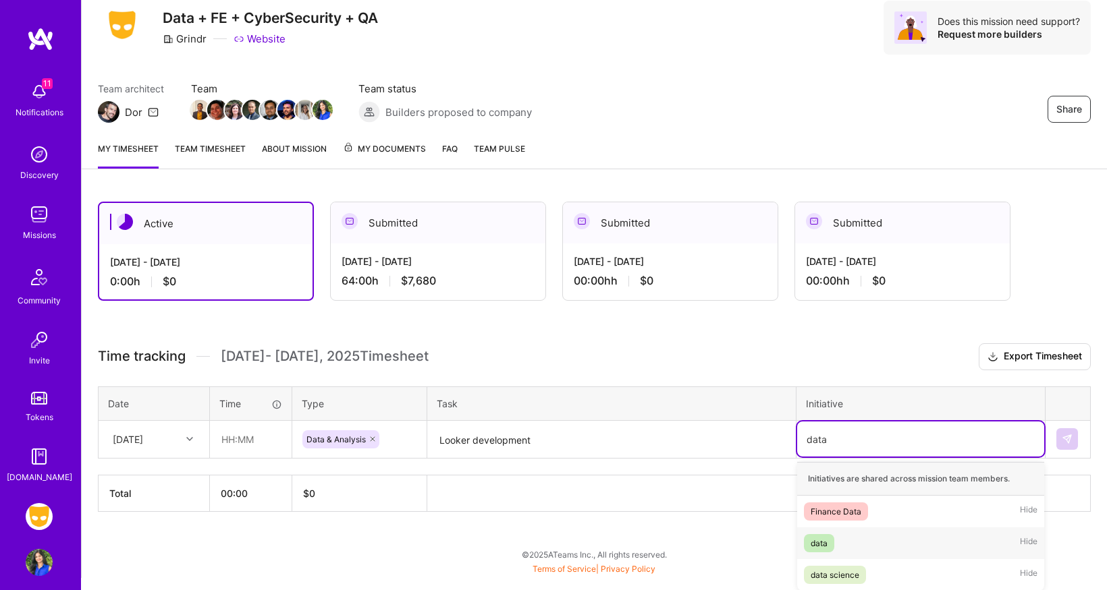
click at [816, 549] on div "data" at bounding box center [818, 543] width 17 height 14
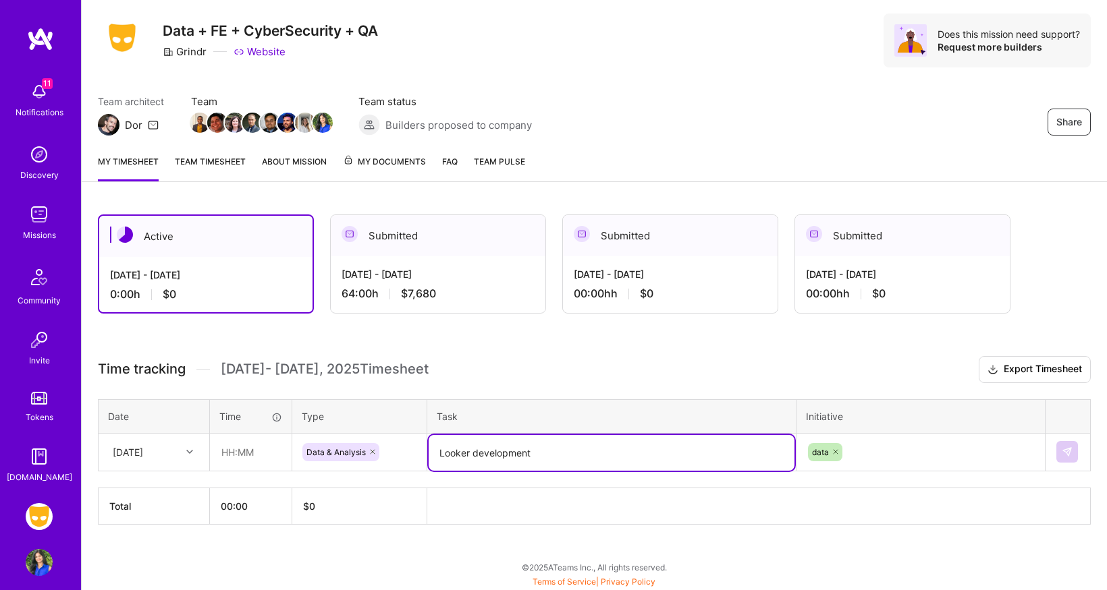
click at [645, 464] on textarea "Looker development" at bounding box center [612, 453] width 366 height 36
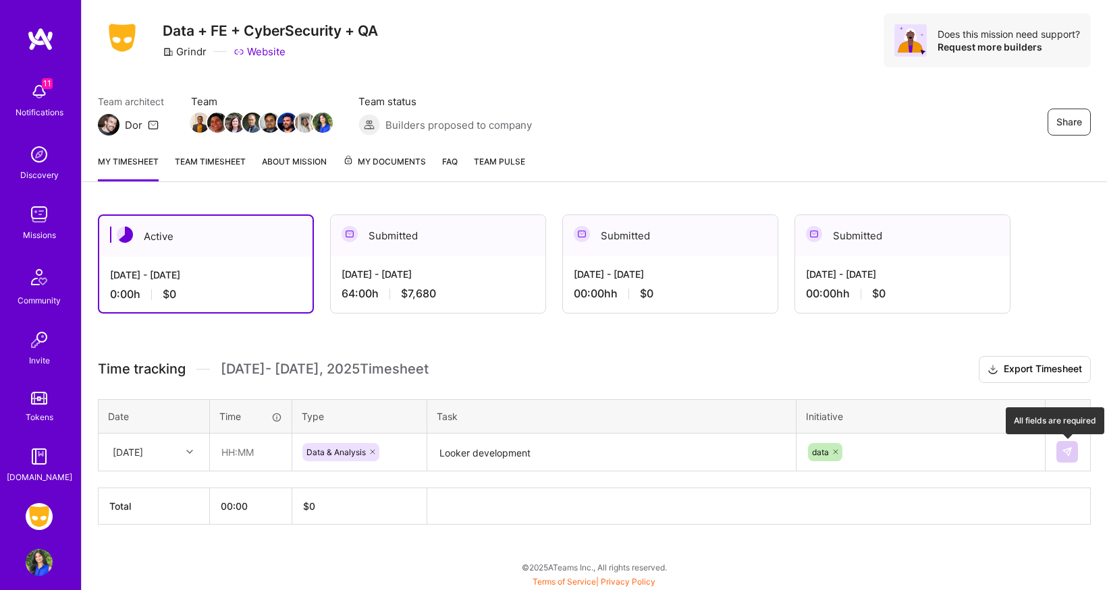
click at [1076, 452] on button at bounding box center [1067, 452] width 22 height 22
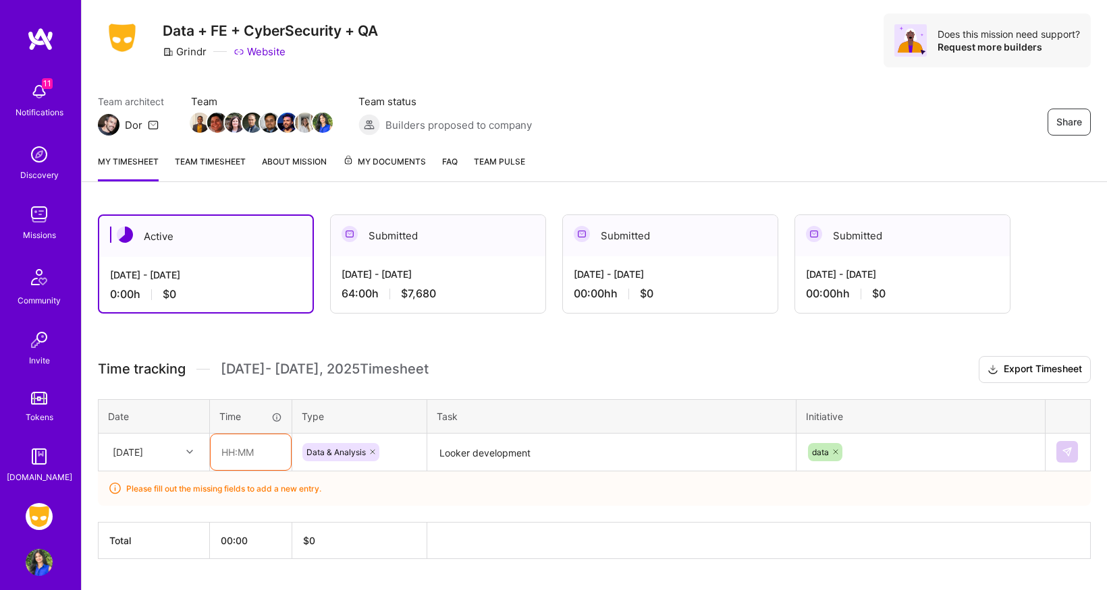
click at [1070, 453] on img at bounding box center [1067, 452] width 11 height 11
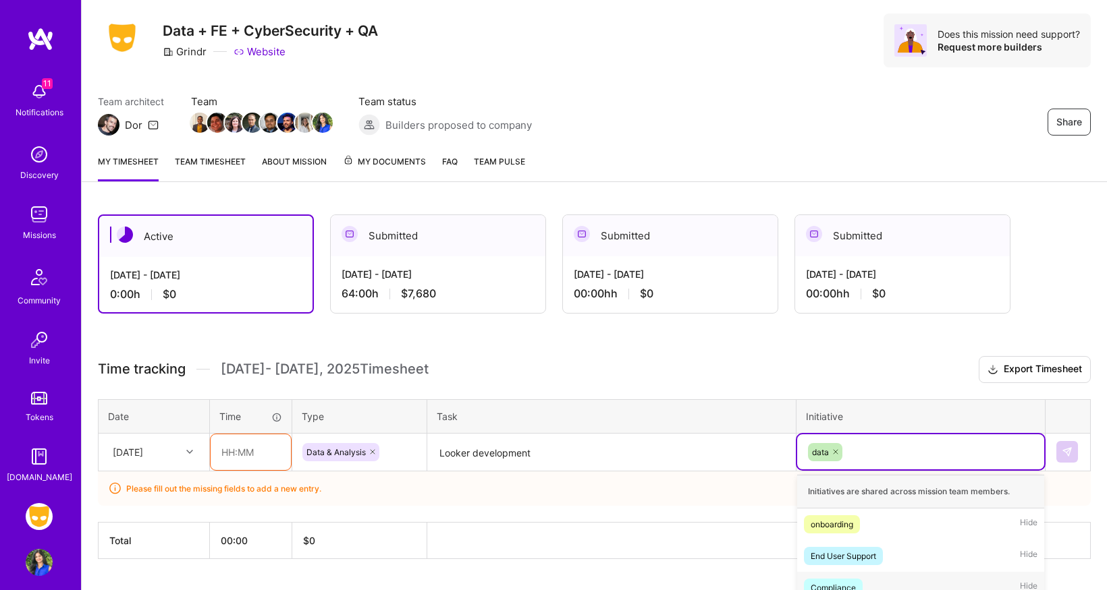
scroll to position [194, 0]
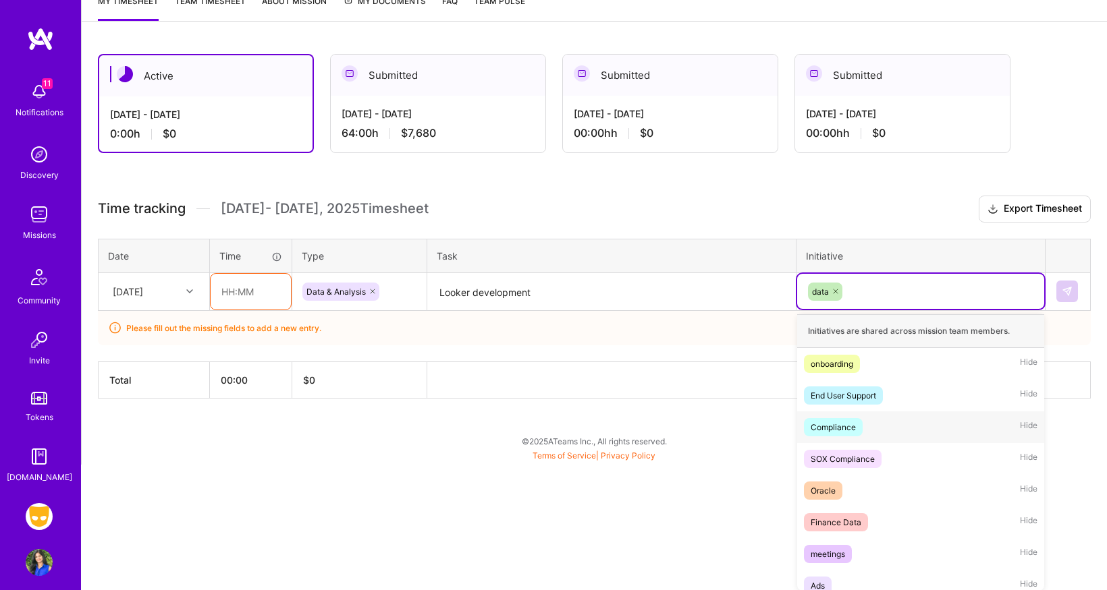
click at [900, 309] on div "option data, selected. option Compliance focused, 3 of 59. 58 results available…" at bounding box center [920, 291] width 247 height 35
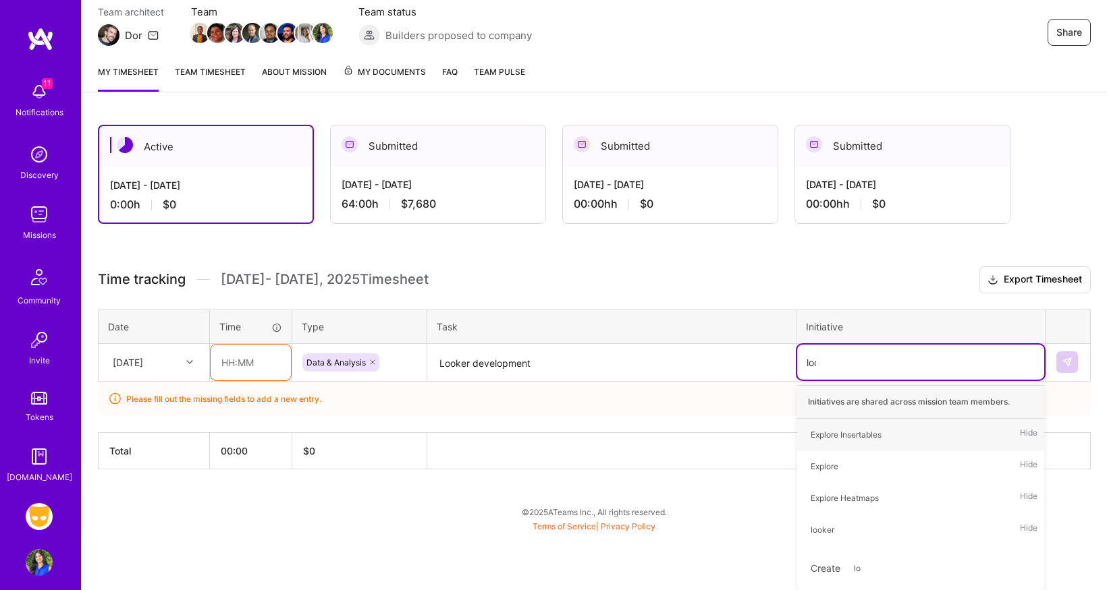
scroll to position [68, 0]
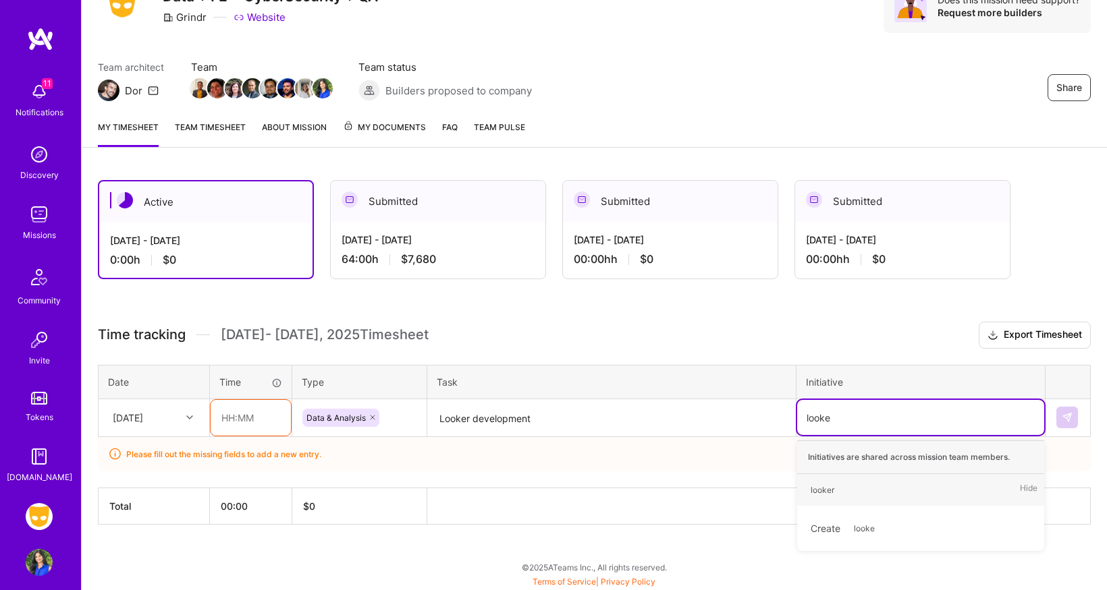
type input "looker"
click at [829, 487] on div "looker" at bounding box center [822, 490] width 24 height 14
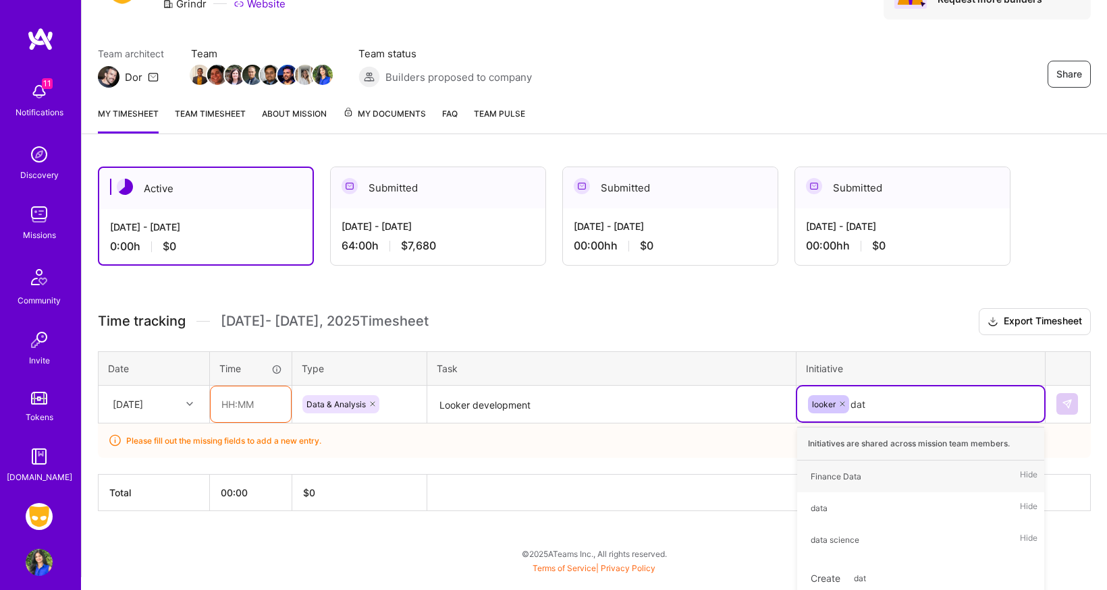
type input "data"
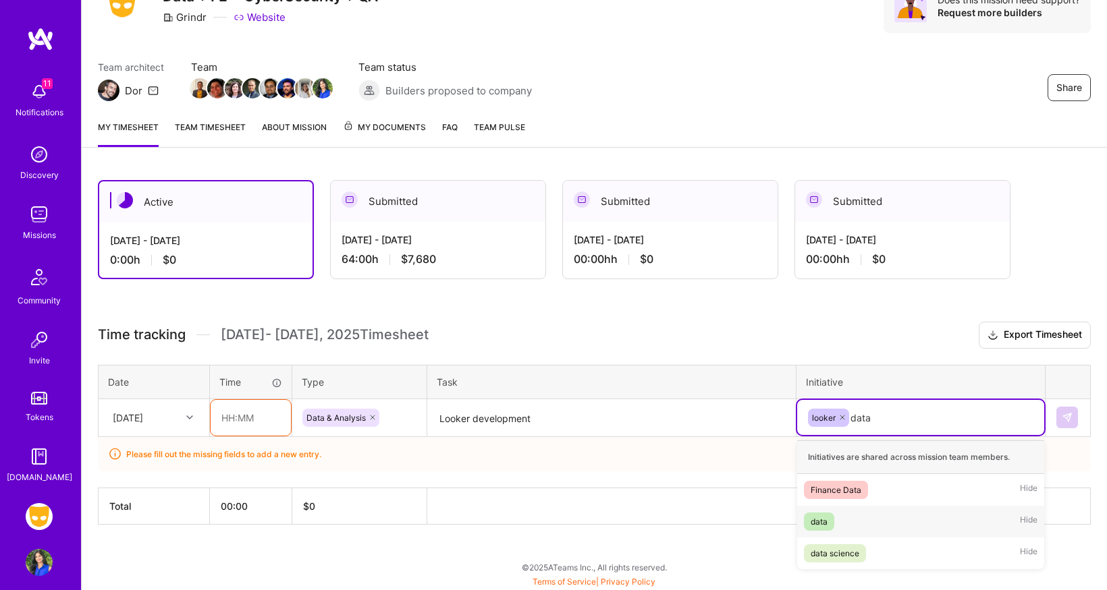
click at [833, 521] on span "data" at bounding box center [819, 522] width 30 height 18
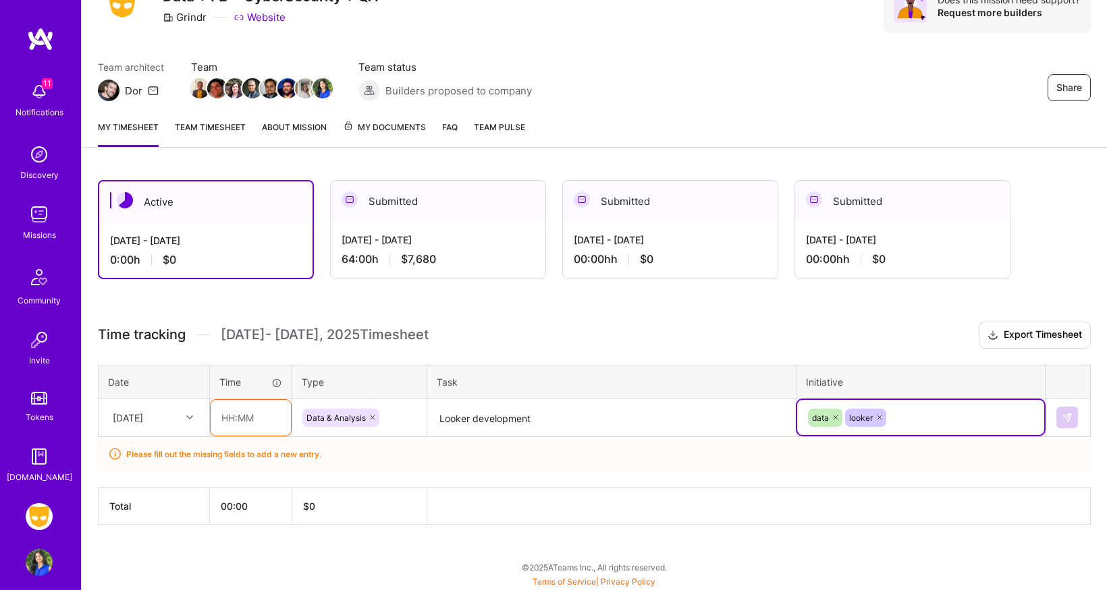
click at [240, 422] on input "text" at bounding box center [251, 418] width 80 height 36
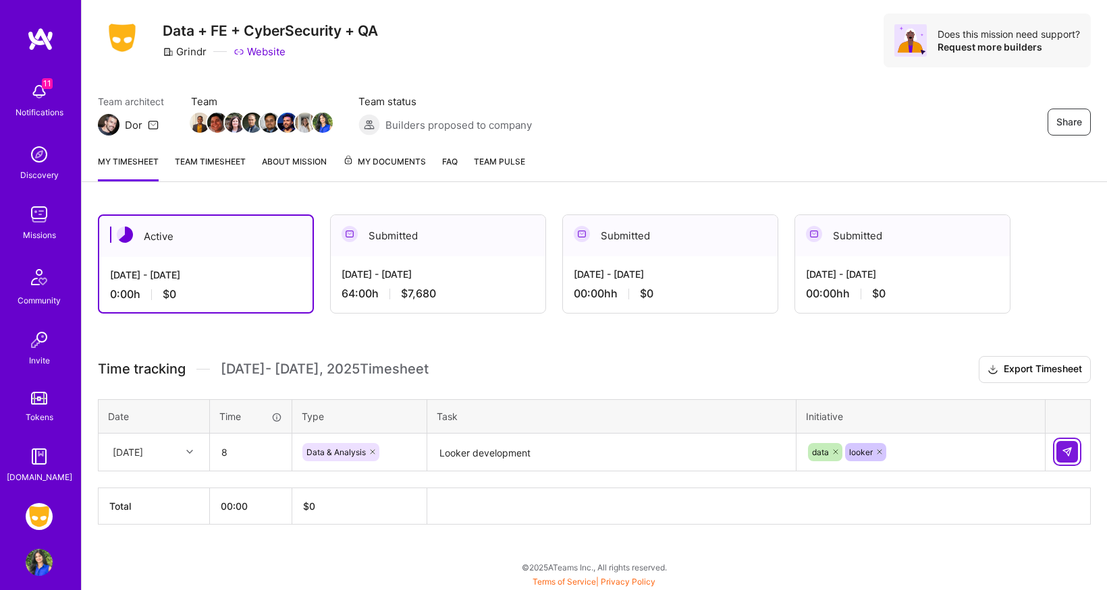
type input "08:00"
click at [1064, 451] on img at bounding box center [1067, 452] width 11 height 11
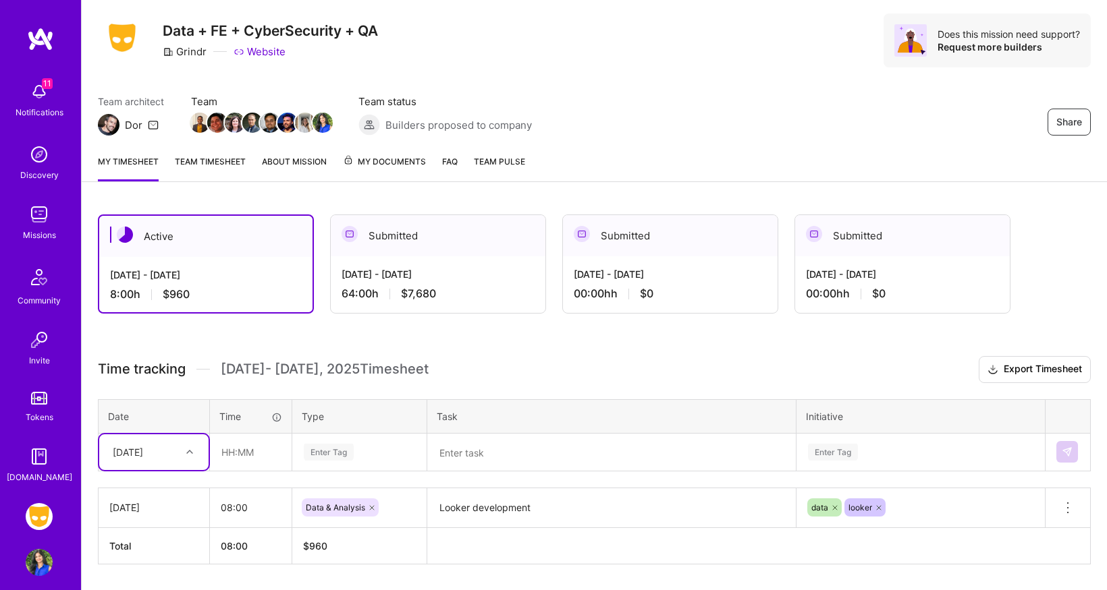
click at [187, 456] on div at bounding box center [191, 452] width 21 height 18
click at [277, 451] on input "text" at bounding box center [251, 453] width 80 height 36
type input "08:00"
click at [470, 541] on th at bounding box center [758, 546] width 663 height 36
click at [462, 547] on th at bounding box center [758, 546] width 663 height 36
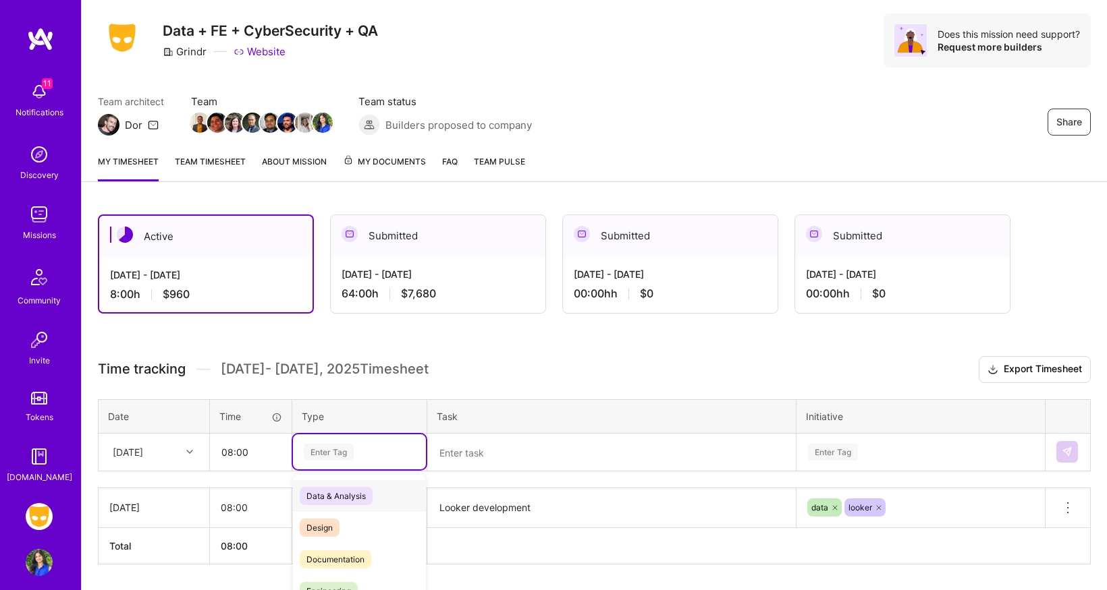
scroll to position [74, 0]
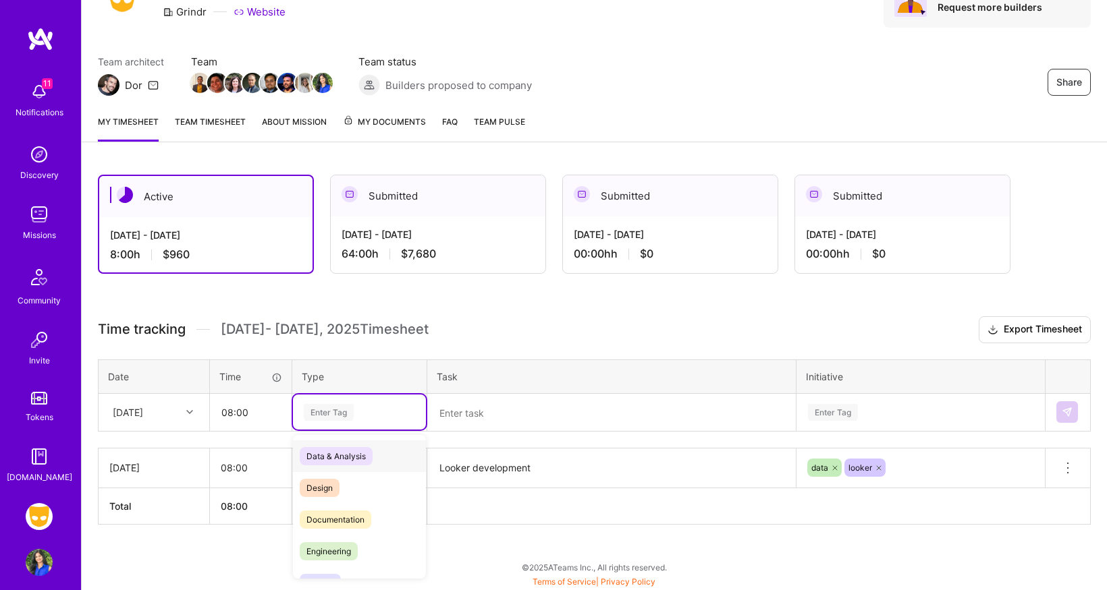
click at [328, 430] on div "option Data & Analysis, selected. option Data & Analysis focused, 0 of 2. 17 re…" at bounding box center [359, 412] width 133 height 35
type input "8"
click at [514, 417] on textarea at bounding box center [612, 413] width 366 height 36
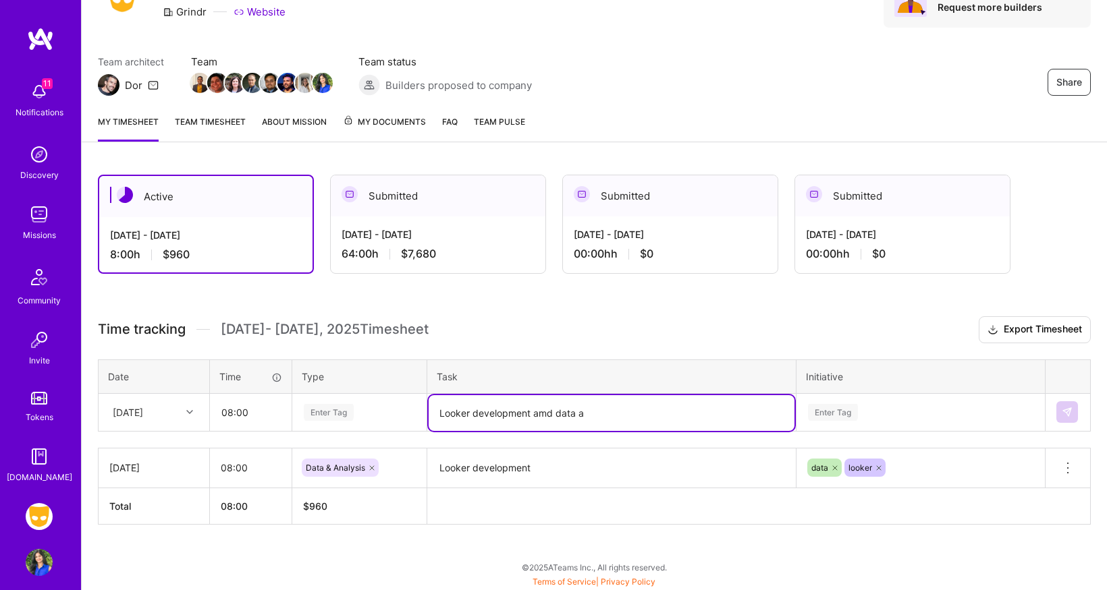
click at [550, 417] on textarea "Looker development amd data a" at bounding box center [612, 413] width 366 height 36
click at [542, 415] on textarea "Looker development amd data a" at bounding box center [612, 413] width 366 height 36
click at [597, 418] on textarea "Looker development and data a" at bounding box center [612, 413] width 366 height 36
type textarea "Looker development and data analysis"
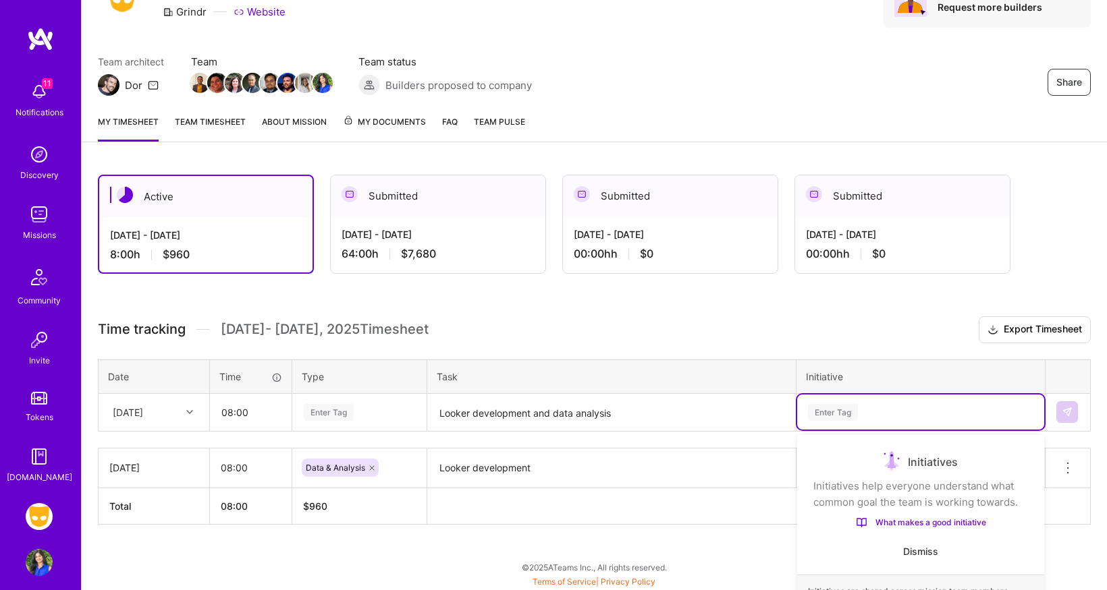
scroll to position [194, 0]
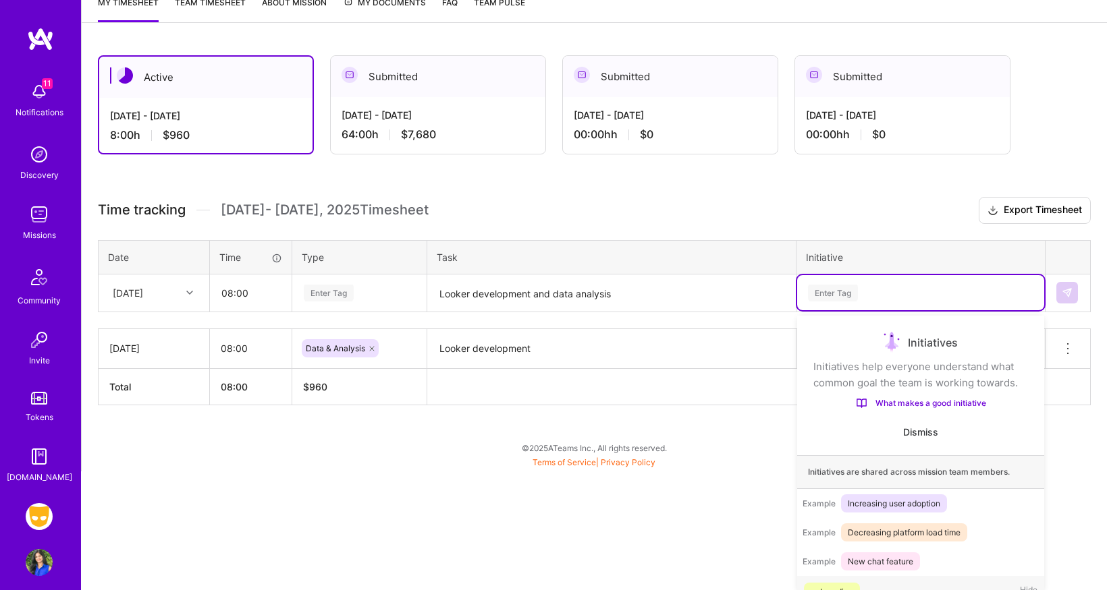
click at [869, 310] on div "option data, selected. option onboarding focused, 1 of 59. 59 results available…" at bounding box center [920, 292] width 247 height 35
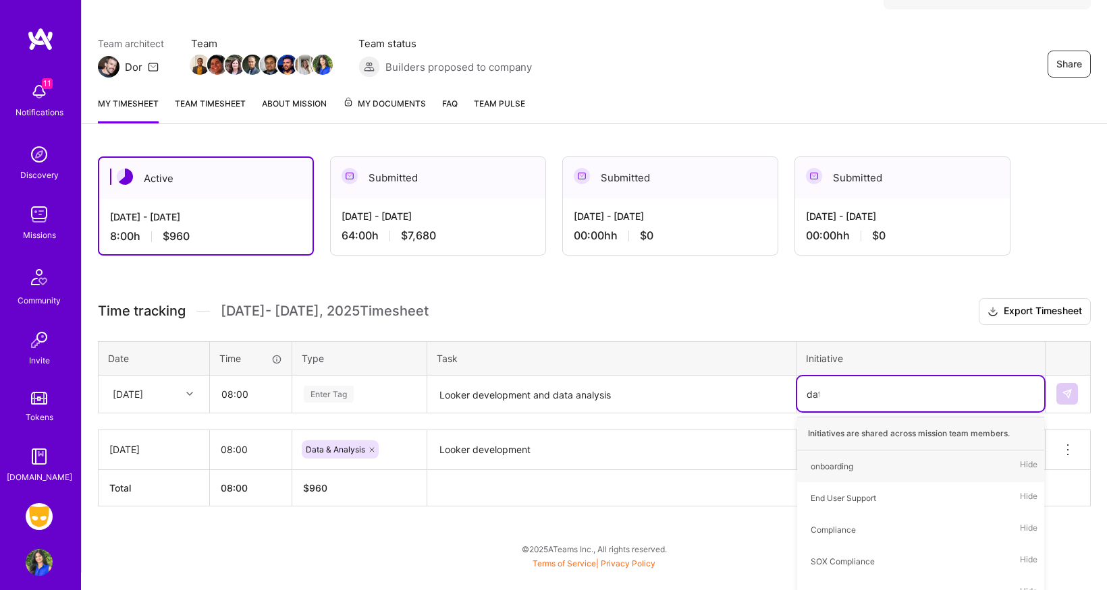
type input "data"
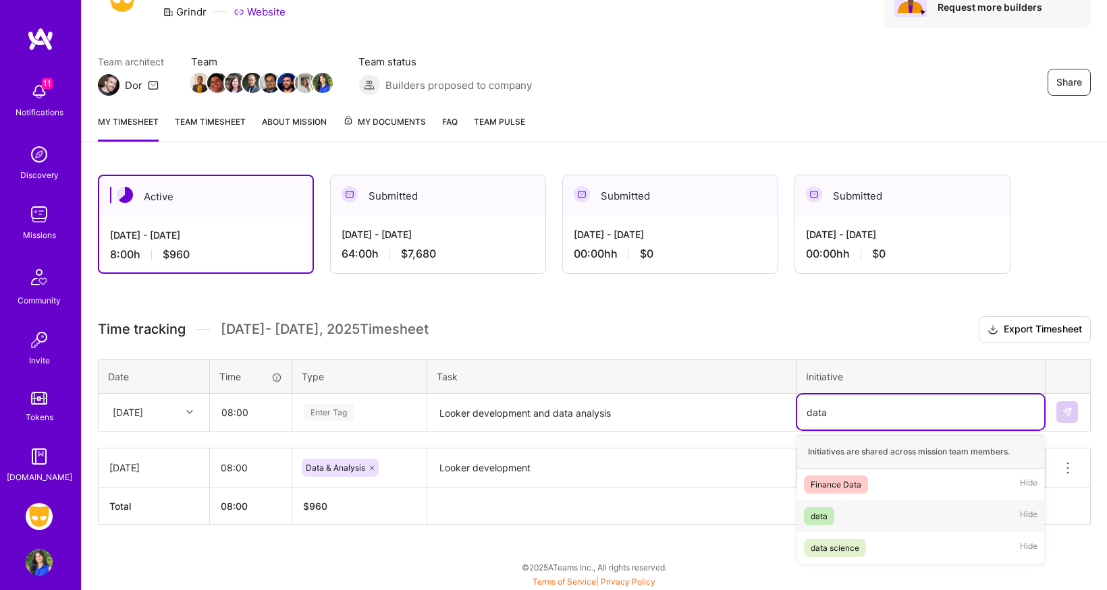
click at [811, 518] on div "data" at bounding box center [818, 517] width 17 height 14
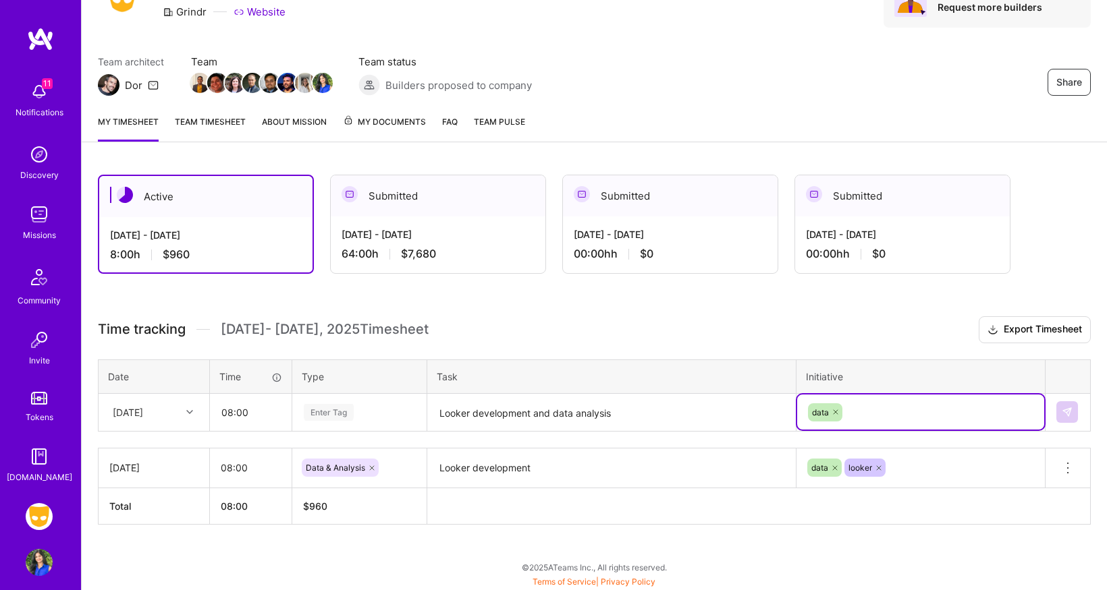
click at [341, 413] on div "Enter Tag" at bounding box center [329, 412] width 50 height 21
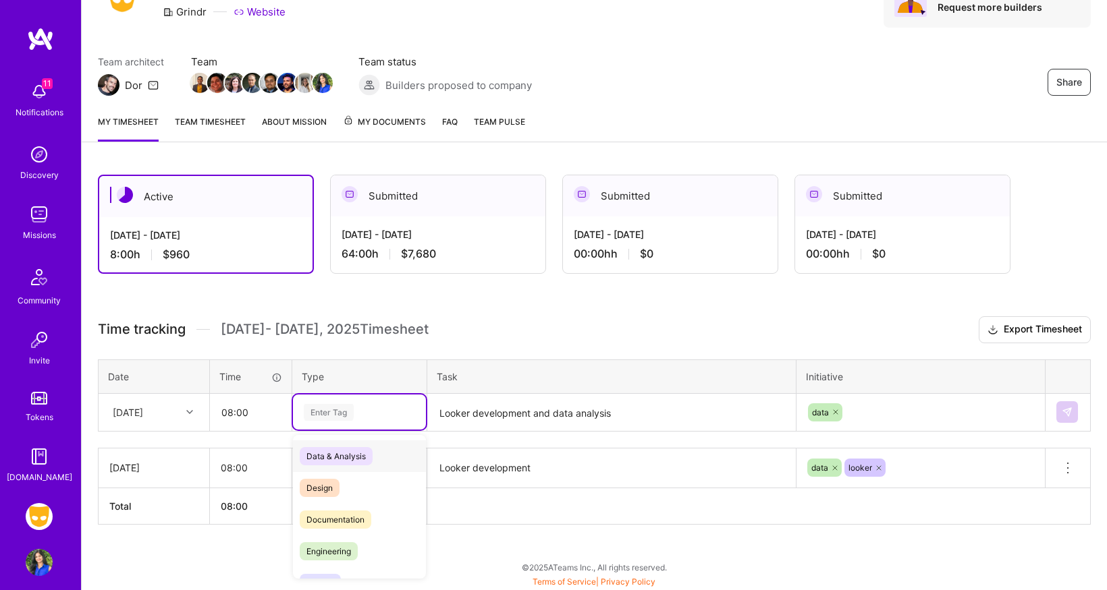
click at [333, 458] on span "Data & Analysis" at bounding box center [336, 456] width 73 height 18
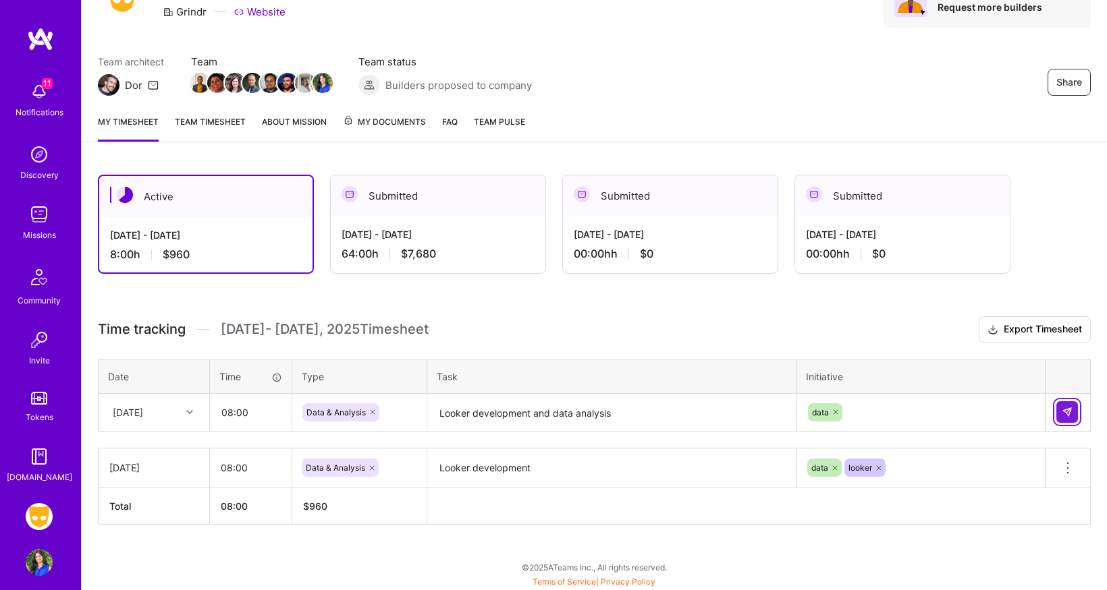
click at [1069, 414] on img at bounding box center [1067, 412] width 11 height 11
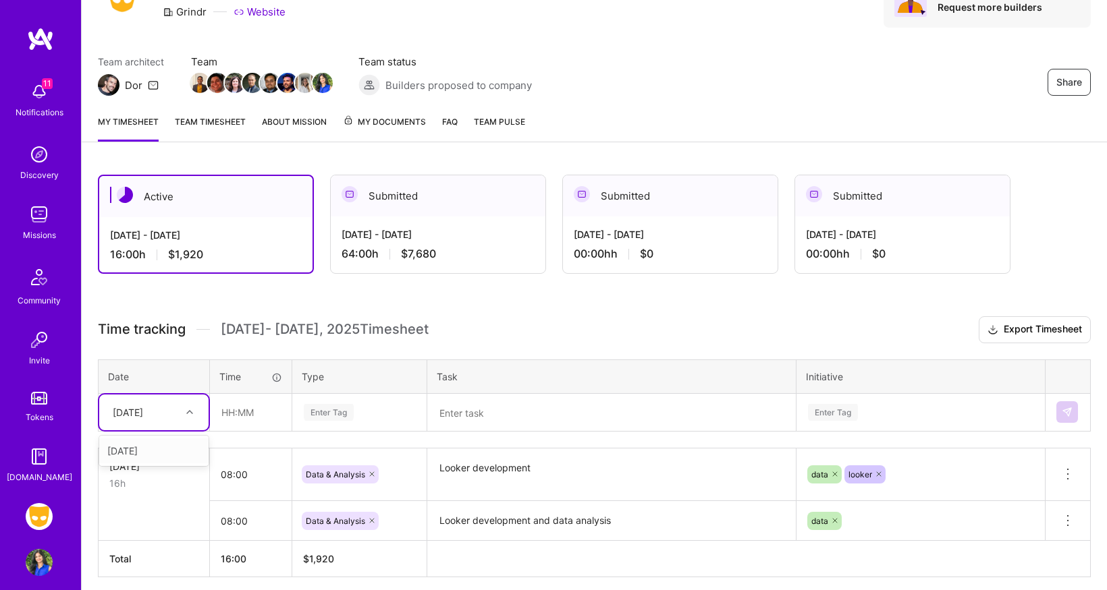
click at [186, 410] on icon at bounding box center [189, 412] width 7 height 7
click at [43, 95] on img at bounding box center [39, 91] width 27 height 27
